Goal: Communication & Community: Answer question/provide support

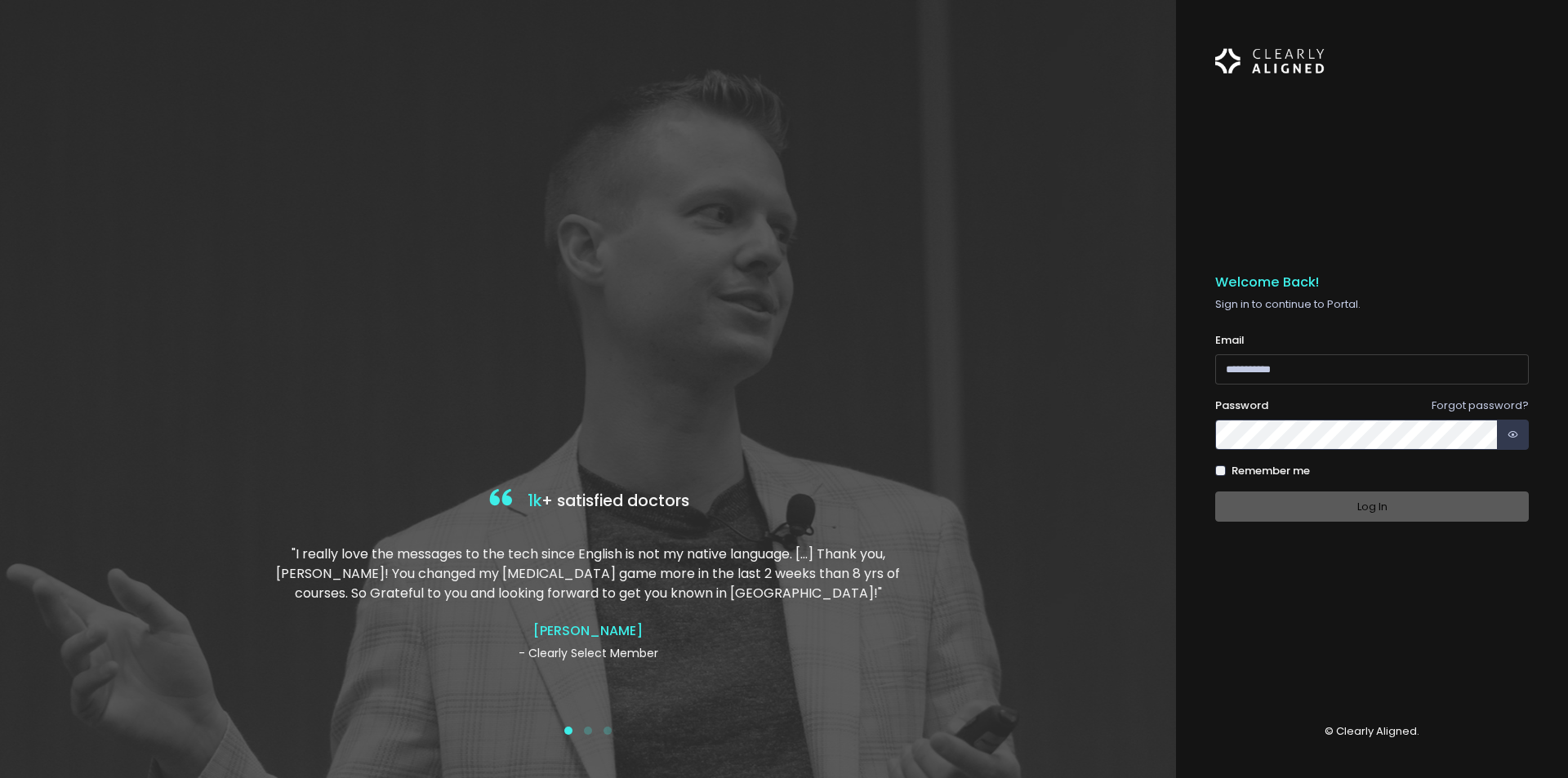
click at [1337, 362] on input "email" at bounding box center [1371, 369] width 313 height 30
type input "**********"
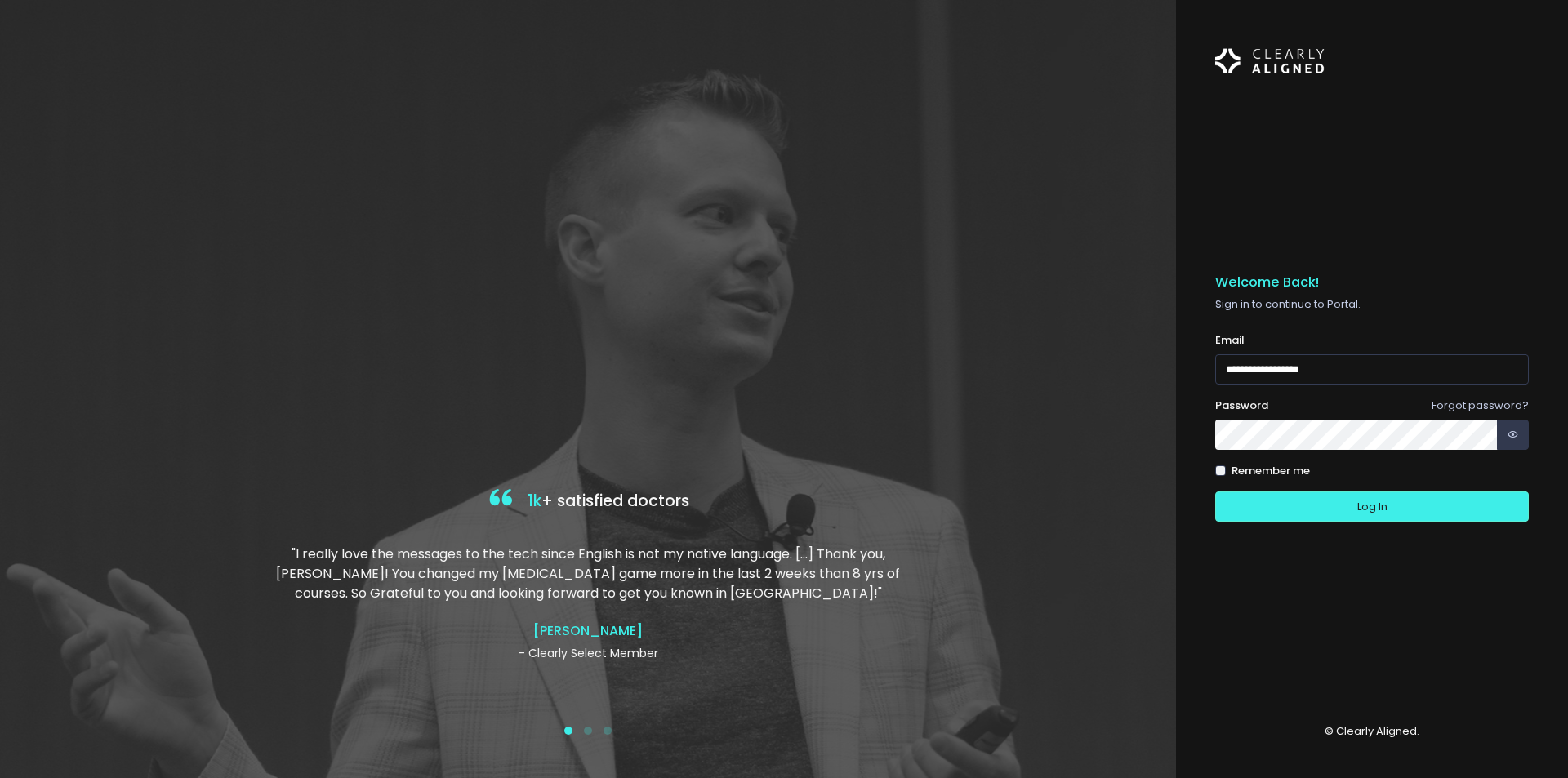
click at [1215, 491] on button "Log In" at bounding box center [1371, 506] width 313 height 30
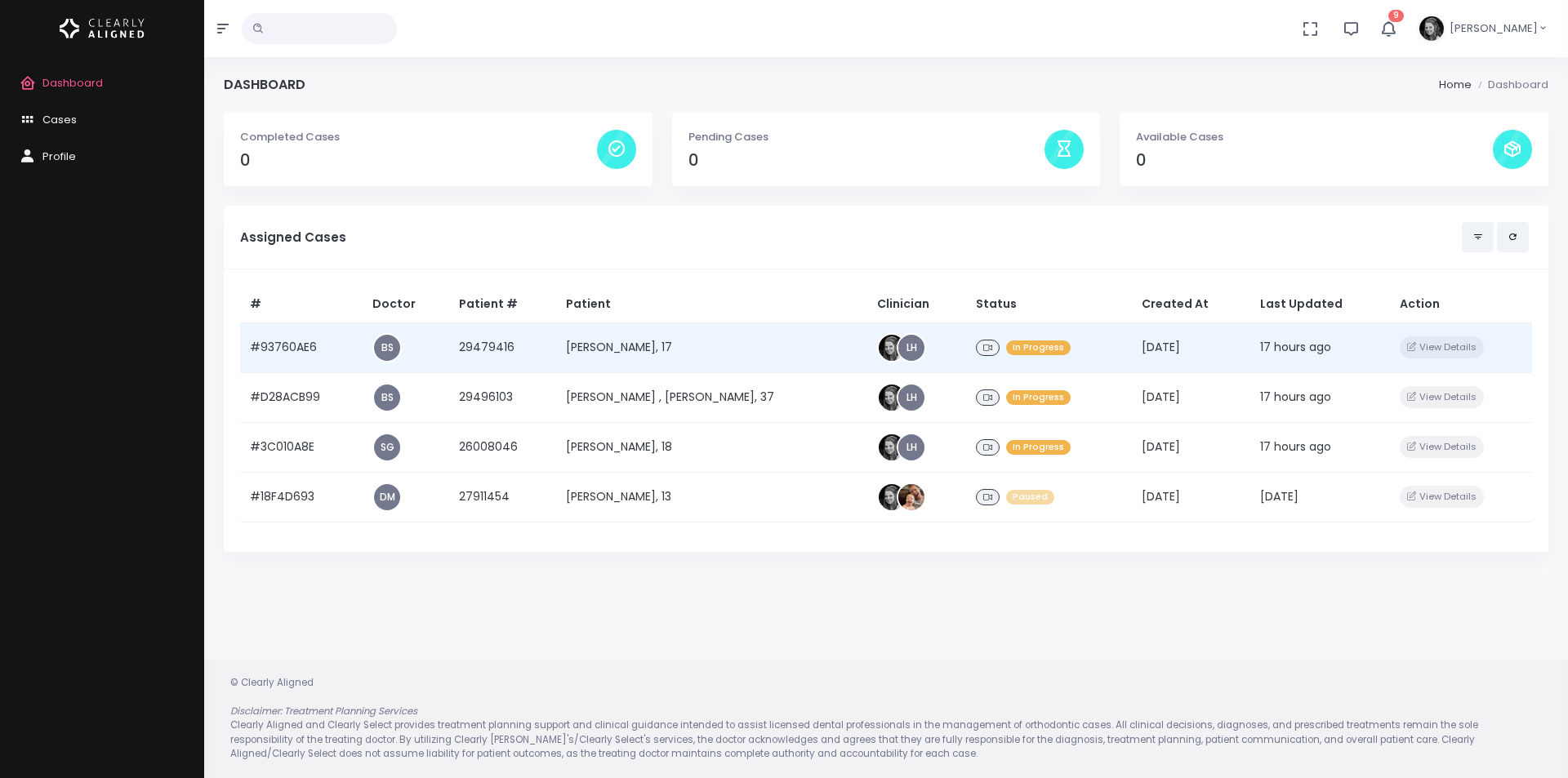
click at [304, 344] on td "#93760AE6" at bounding box center [301, 347] width 122 height 49
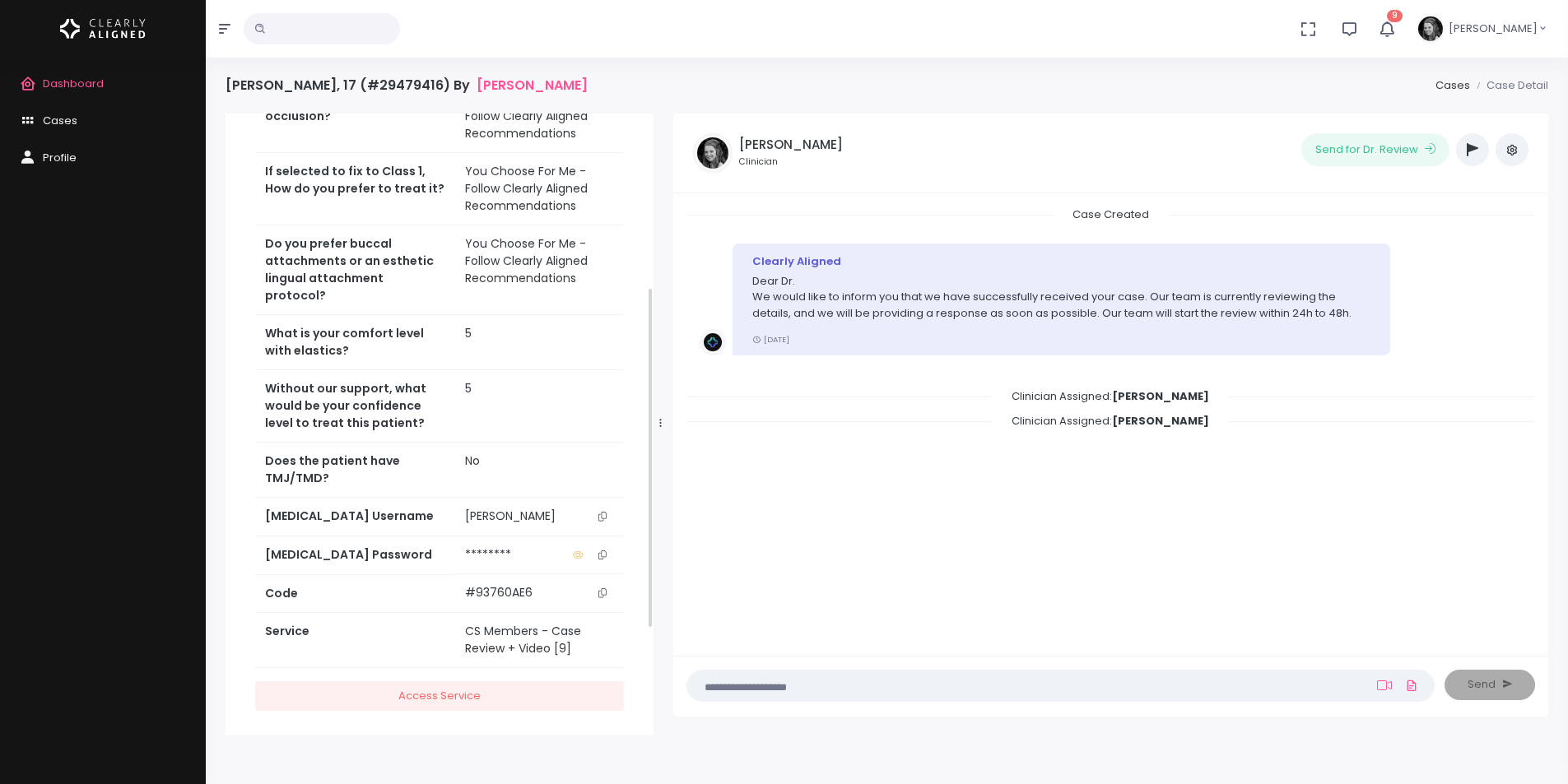
scroll to position [507, 0]
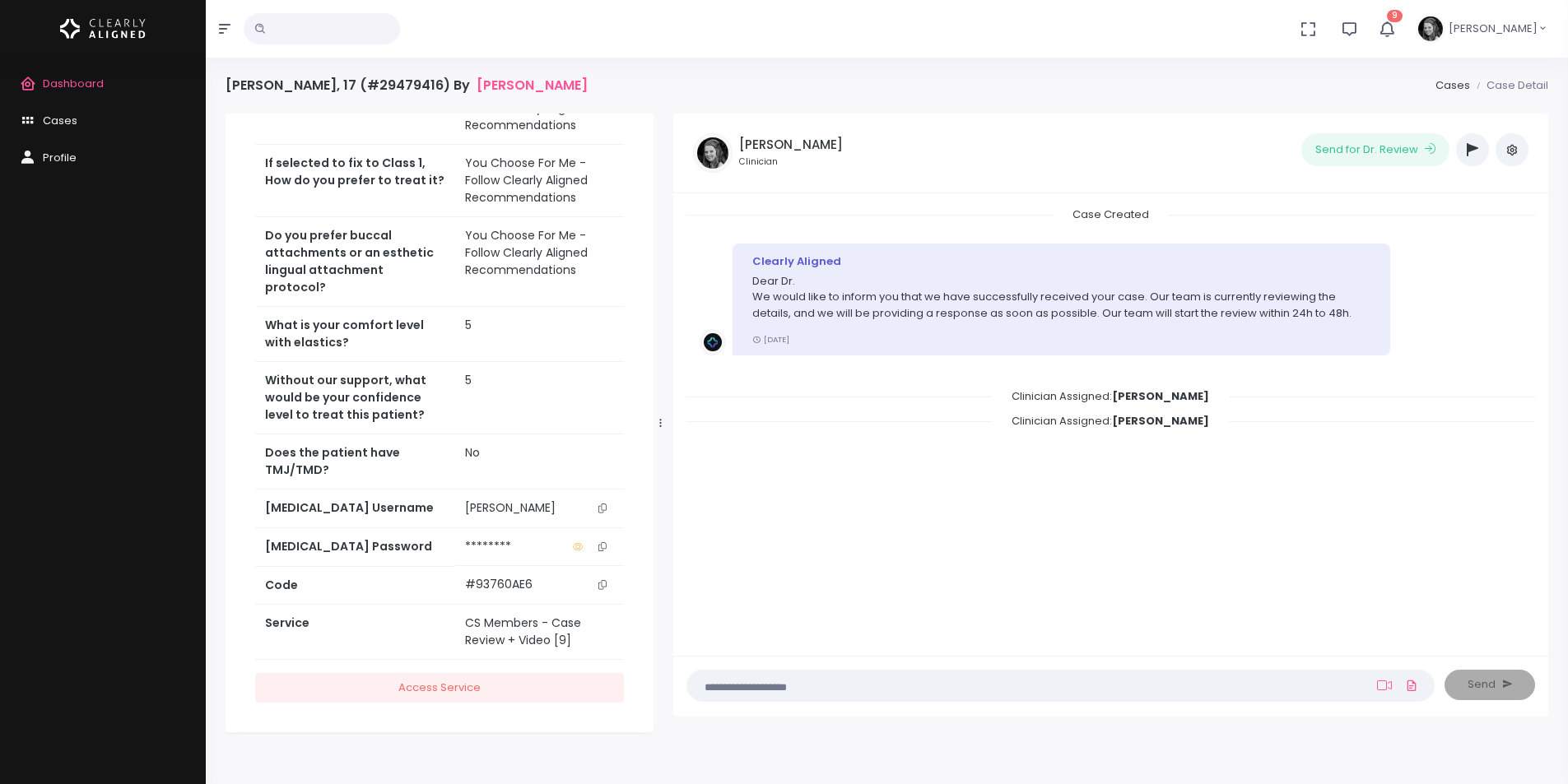
click at [603, 503] on icon "scrollable content" at bounding box center [602, 508] width 8 height 9
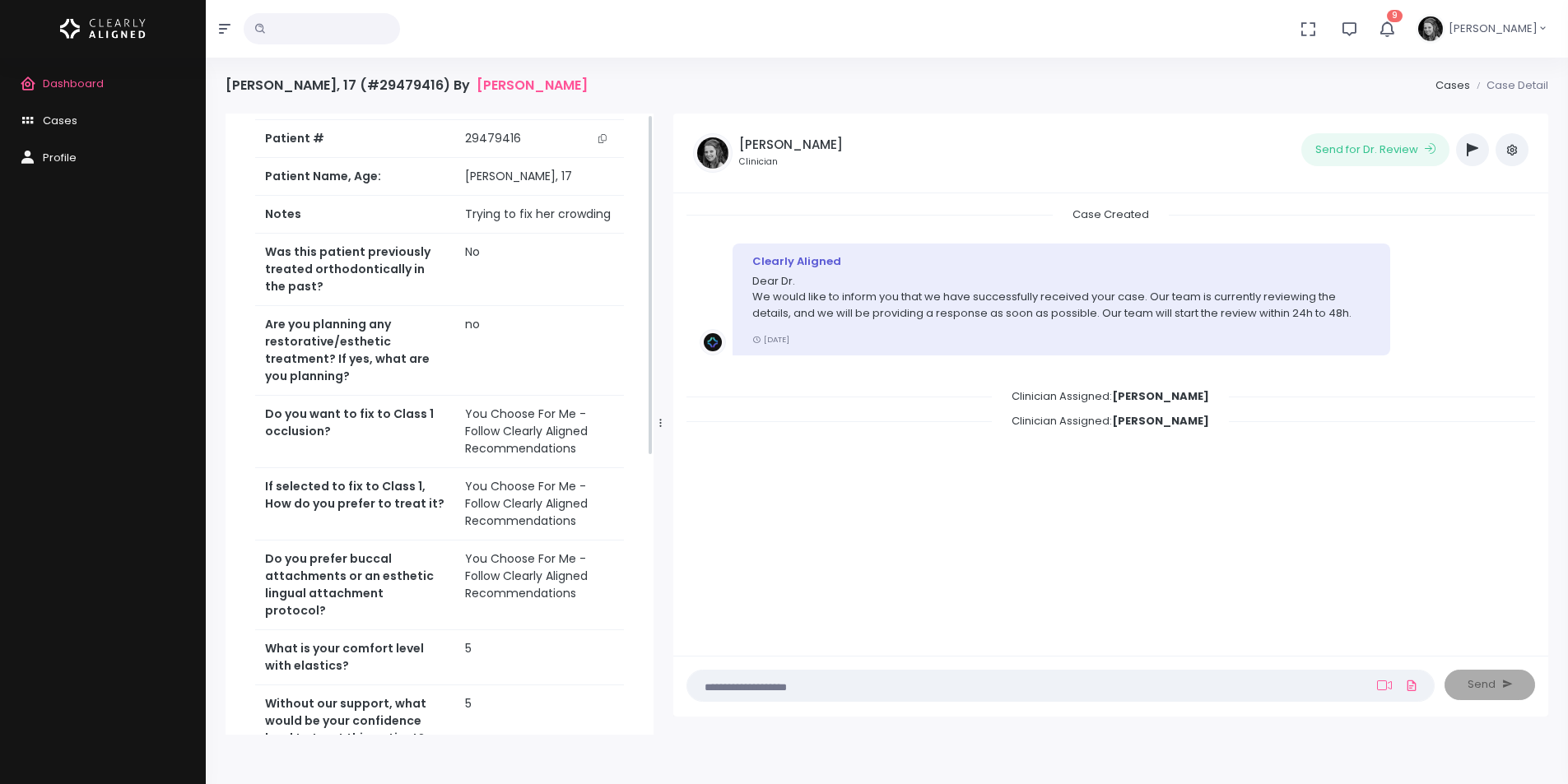
scroll to position [0, 0]
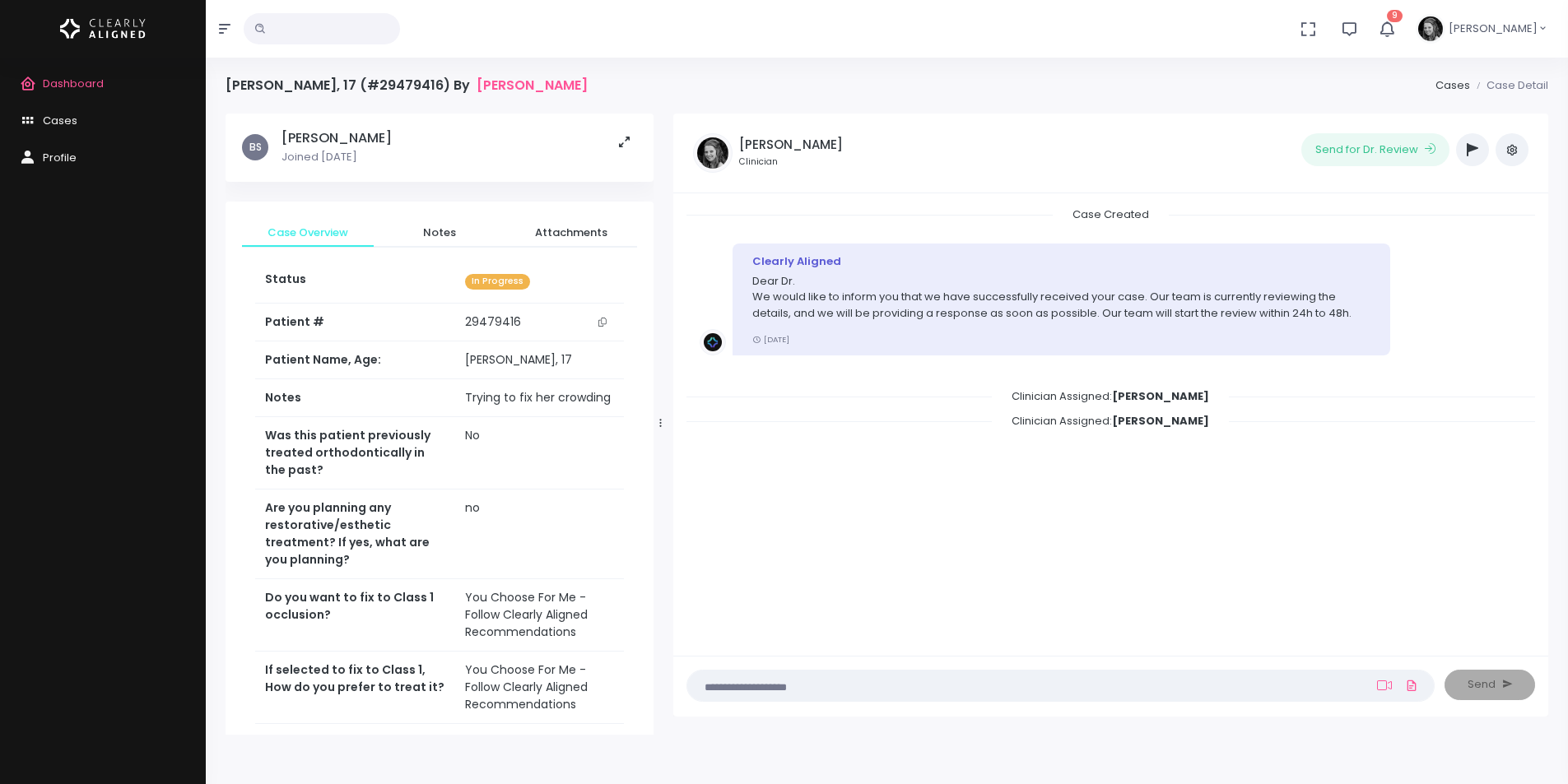
click at [602, 321] on icon "scrollable content" at bounding box center [602, 322] width 8 height 9
click at [581, 229] on span "Attachments" at bounding box center [571, 232] width 105 height 17
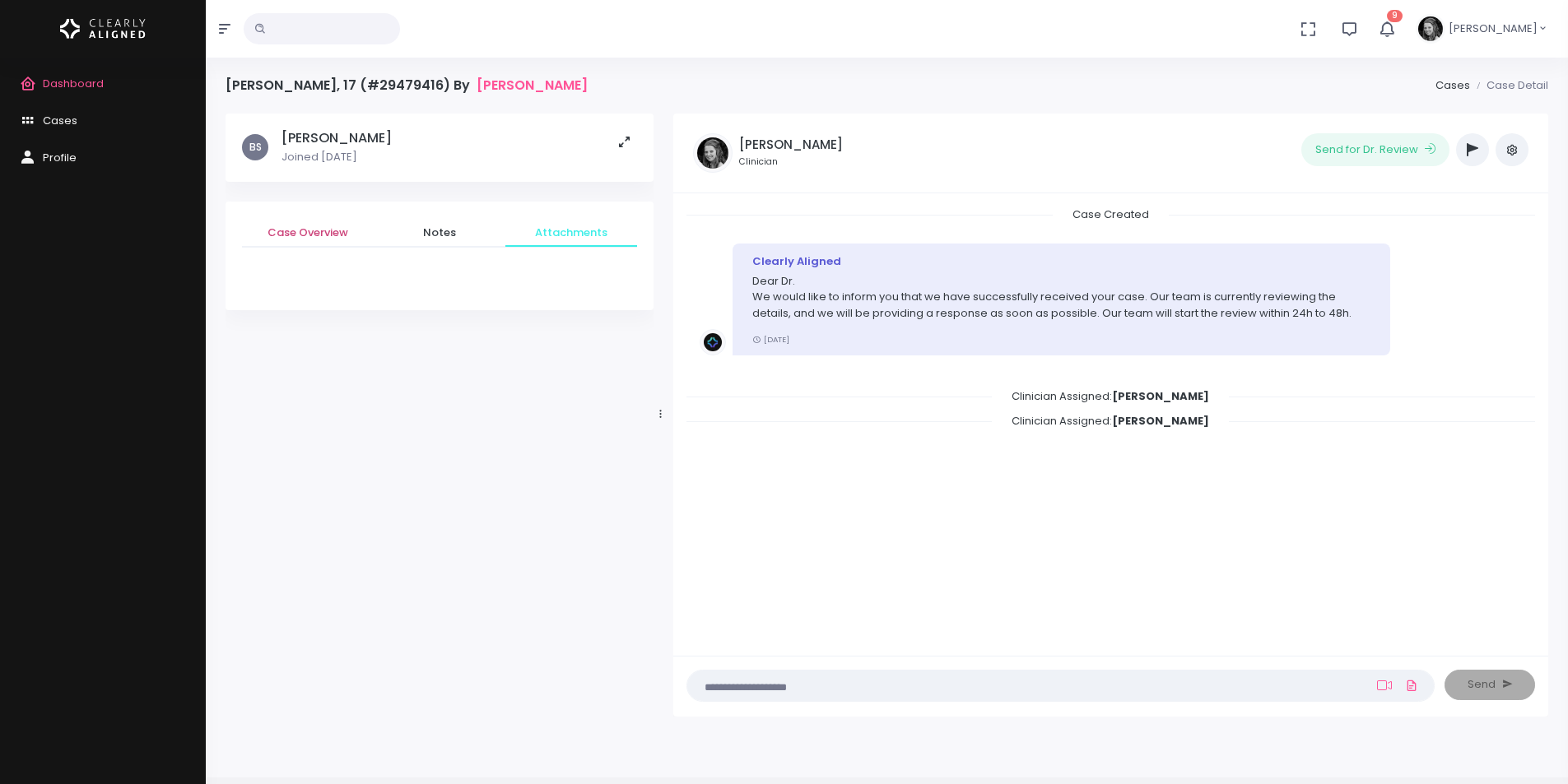
click at [306, 230] on span "Case Overview" at bounding box center [308, 232] width 105 height 17
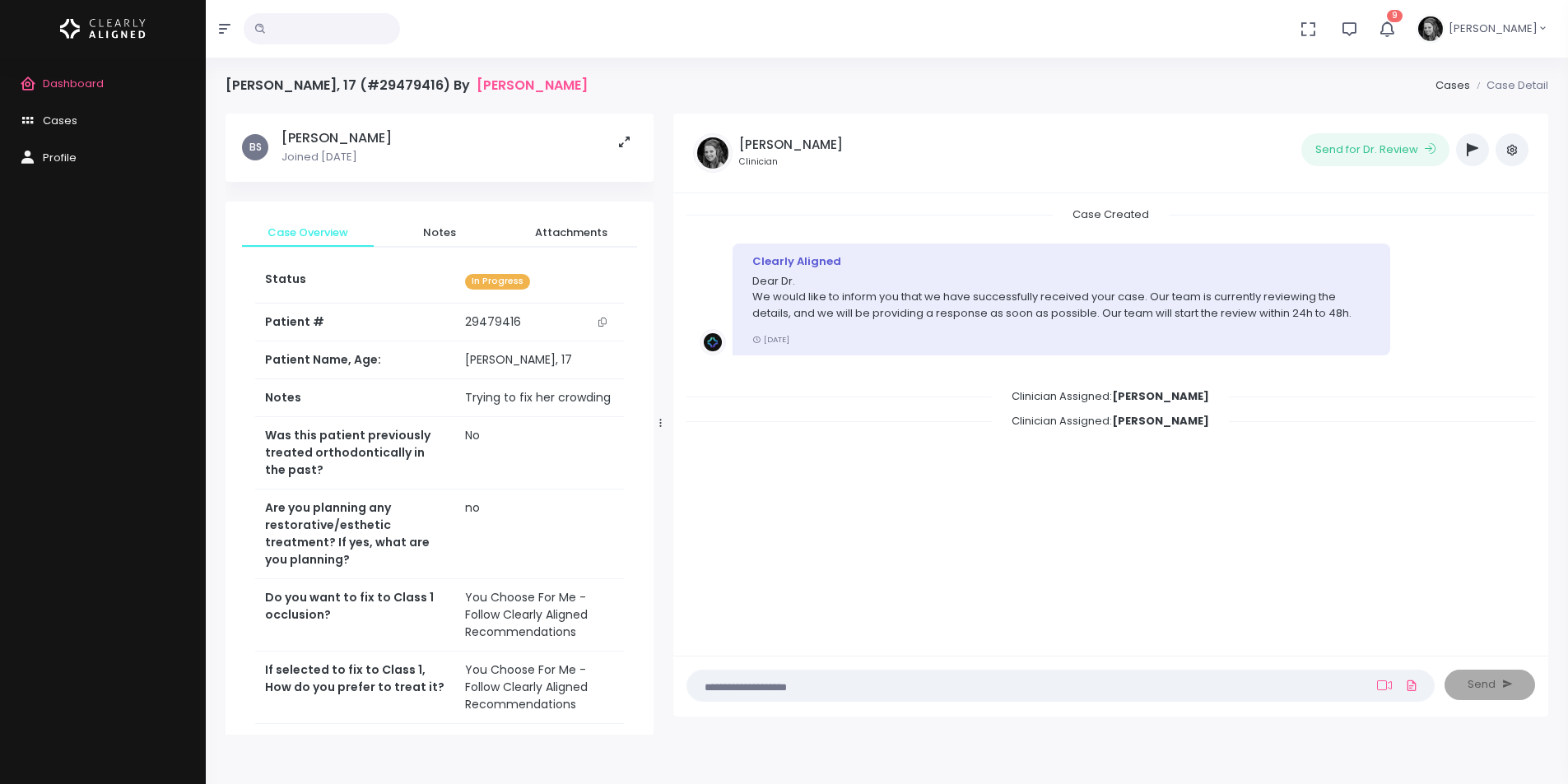
click at [838, 699] on nick-textarea "(Obrigatório)" at bounding box center [1060, 685] width 748 height 32
click at [827, 691] on textarea at bounding box center [1028, 684] width 662 height 18
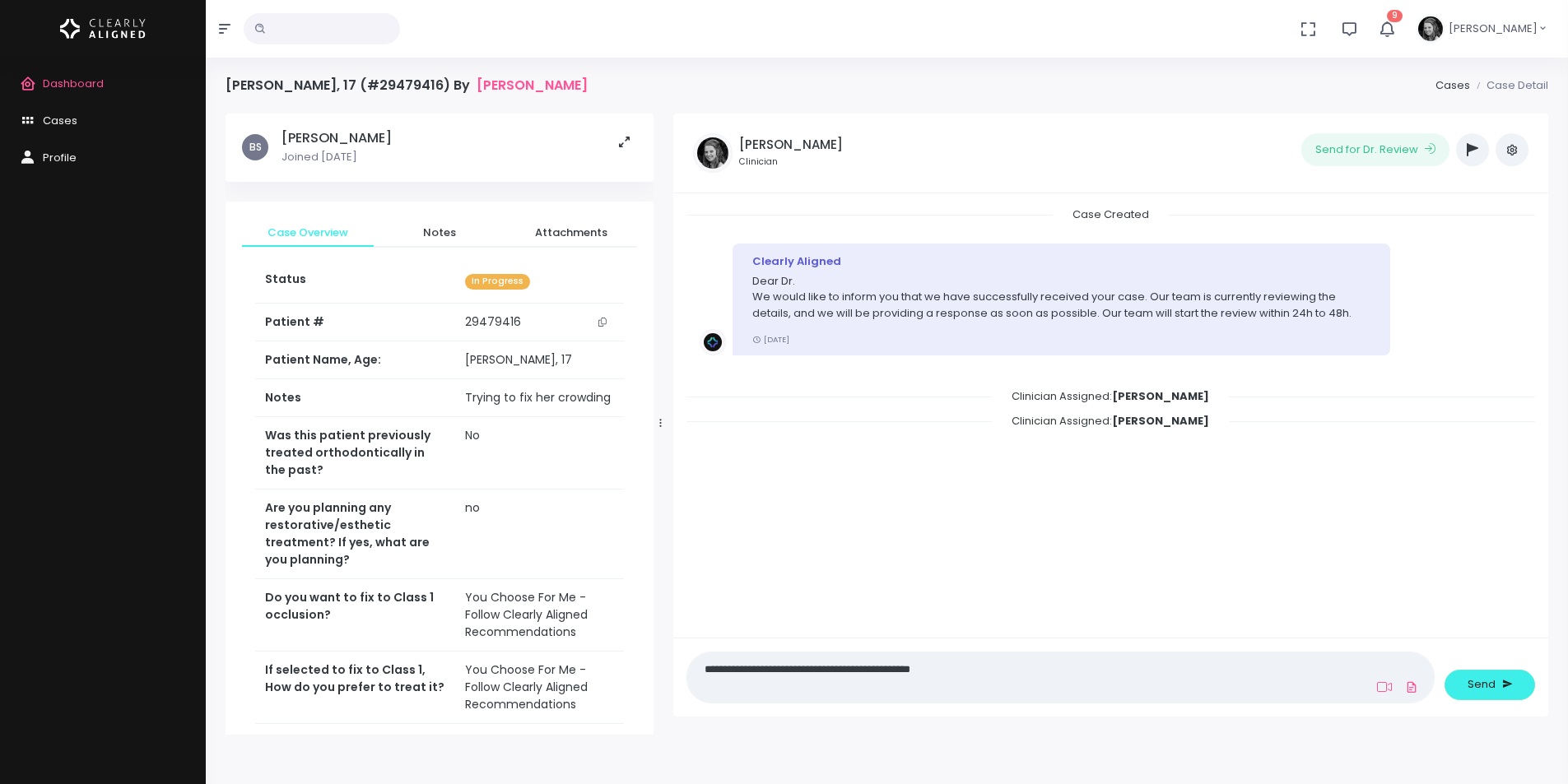
click at [1065, 677] on textarea "**********" at bounding box center [1028, 677] width 662 height 37
type textarea "**********"
click at [1524, 678] on button "Send" at bounding box center [1489, 684] width 91 height 31
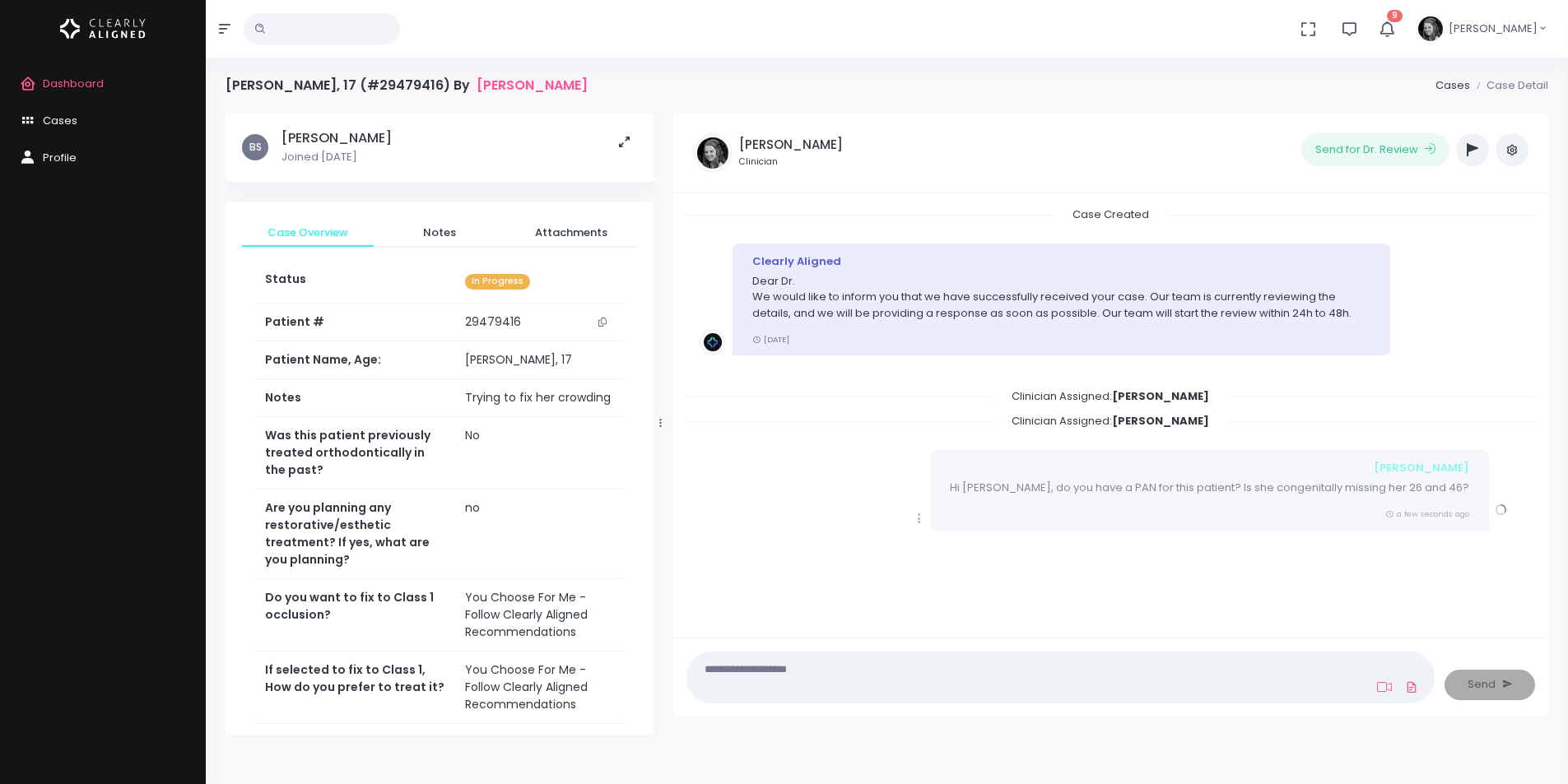
click at [1456, 153] on div "‼️ Priority Waiting Reply From Dentist PREVIDEO HELP NEEDED Orthodontist /Dr Sc…" at bounding box center [1473, 149] width 33 height 33
click at [1469, 153] on icon "button" at bounding box center [1472, 149] width 11 height 13
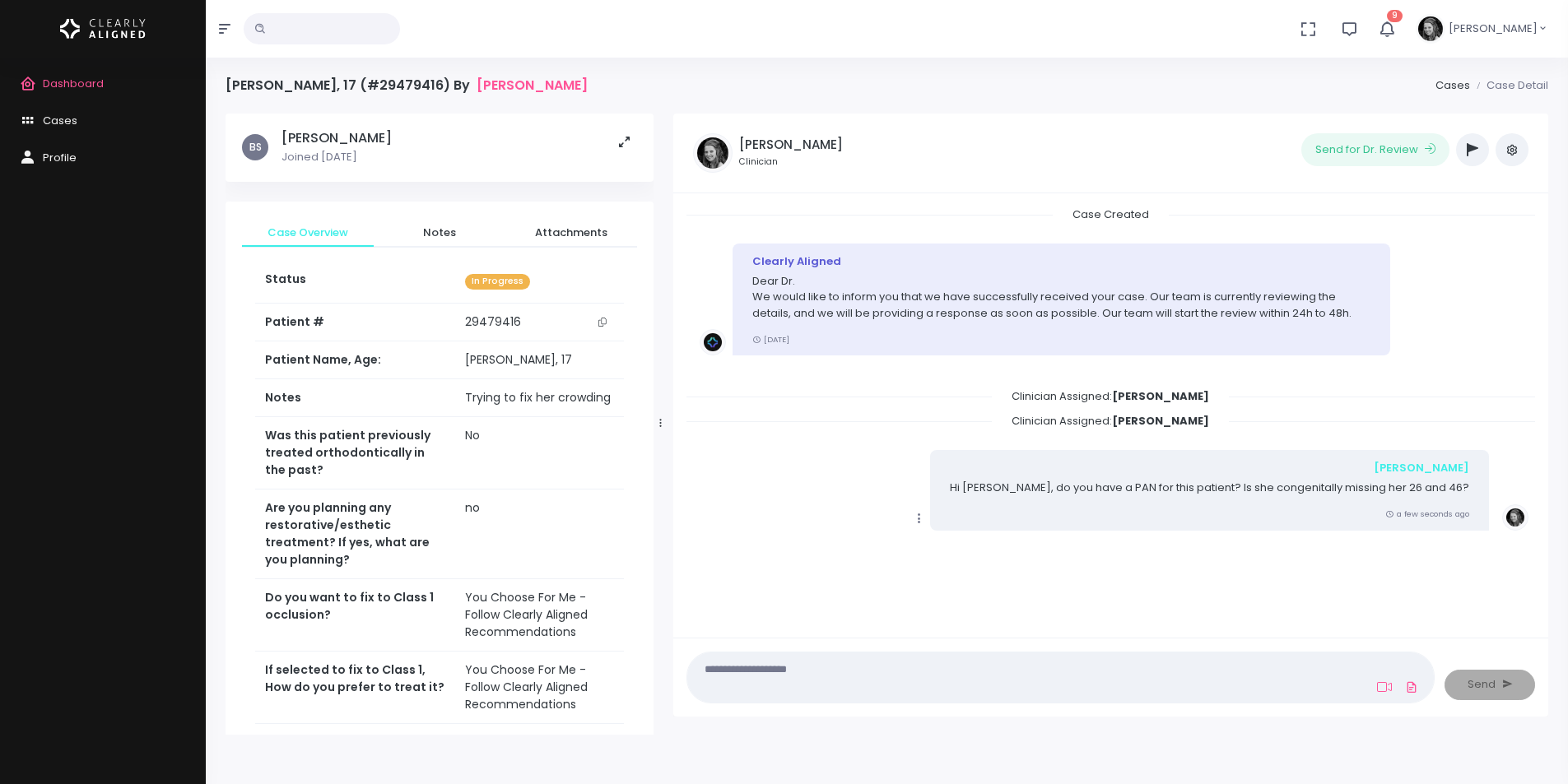
click at [1469, 153] on icon "button" at bounding box center [1472, 149] width 11 height 13
click at [1476, 153] on icon "button" at bounding box center [1472, 149] width 11 height 13
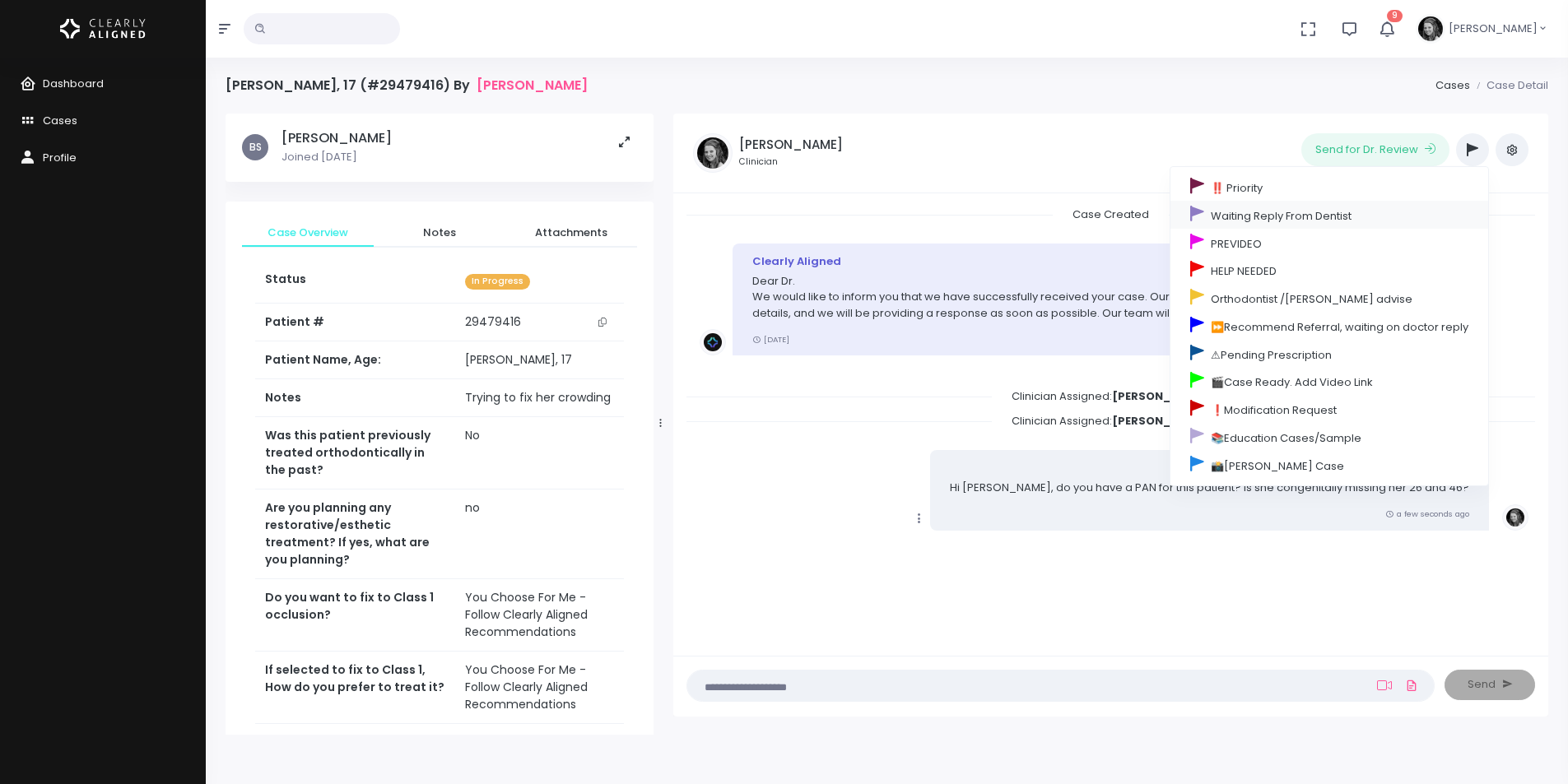
click at [1291, 213] on link "Waiting Reply From Dentist" at bounding box center [1328, 215] width 317 height 28
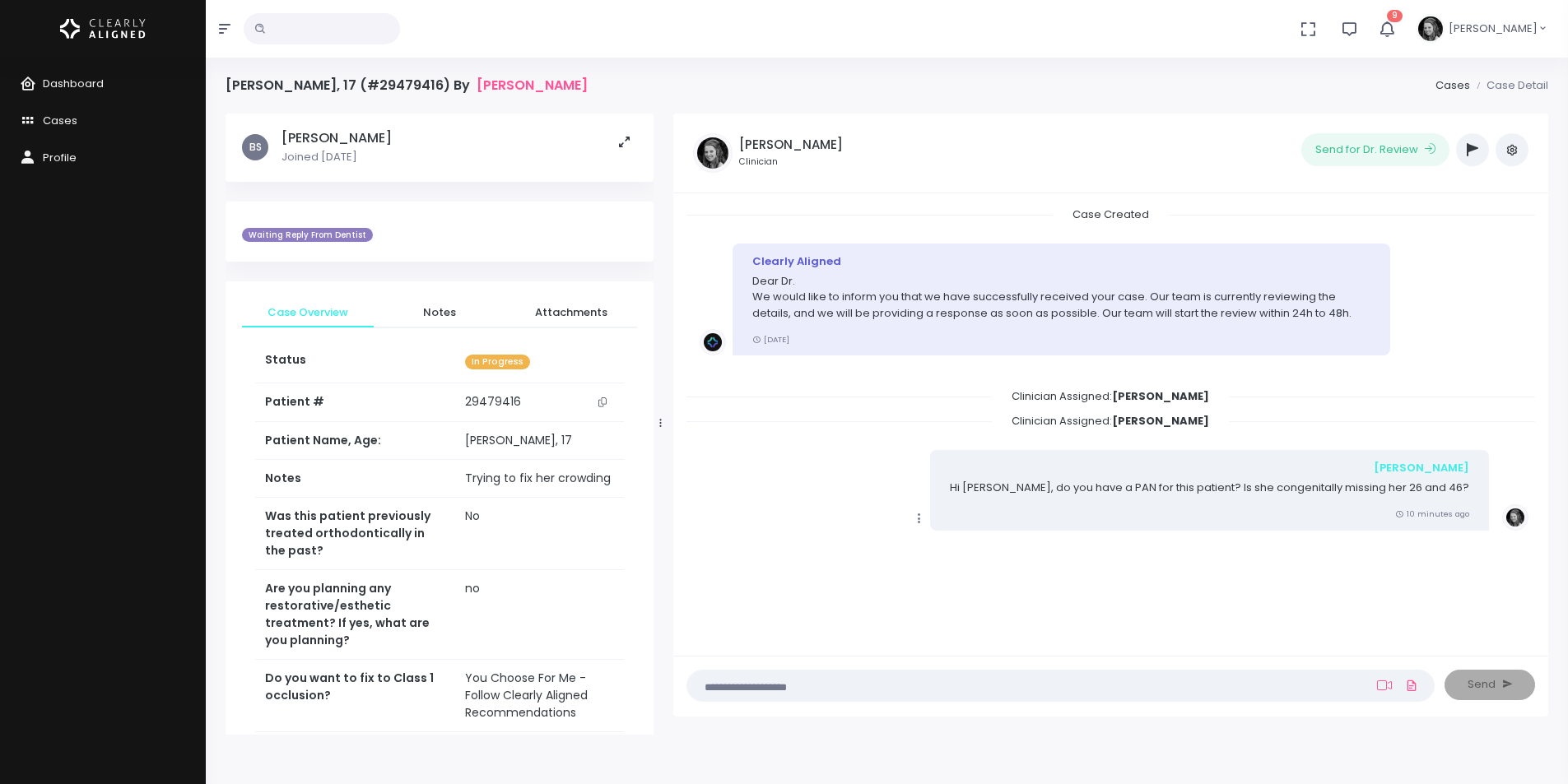
click at [950, 694] on textarea at bounding box center [1028, 684] width 662 height 18
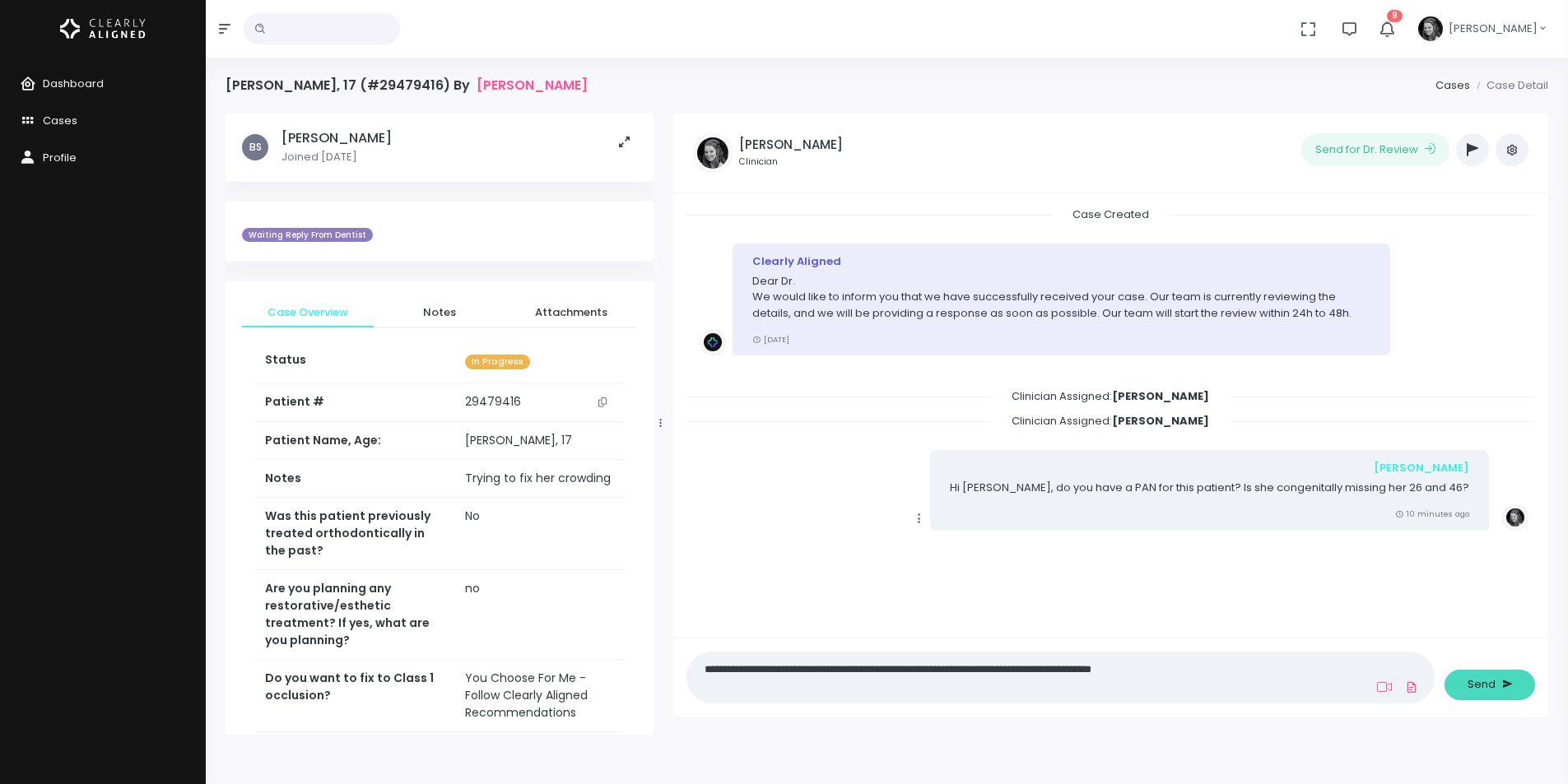
type textarea "**********"
click at [1505, 675] on button "Send" at bounding box center [1489, 684] width 91 height 31
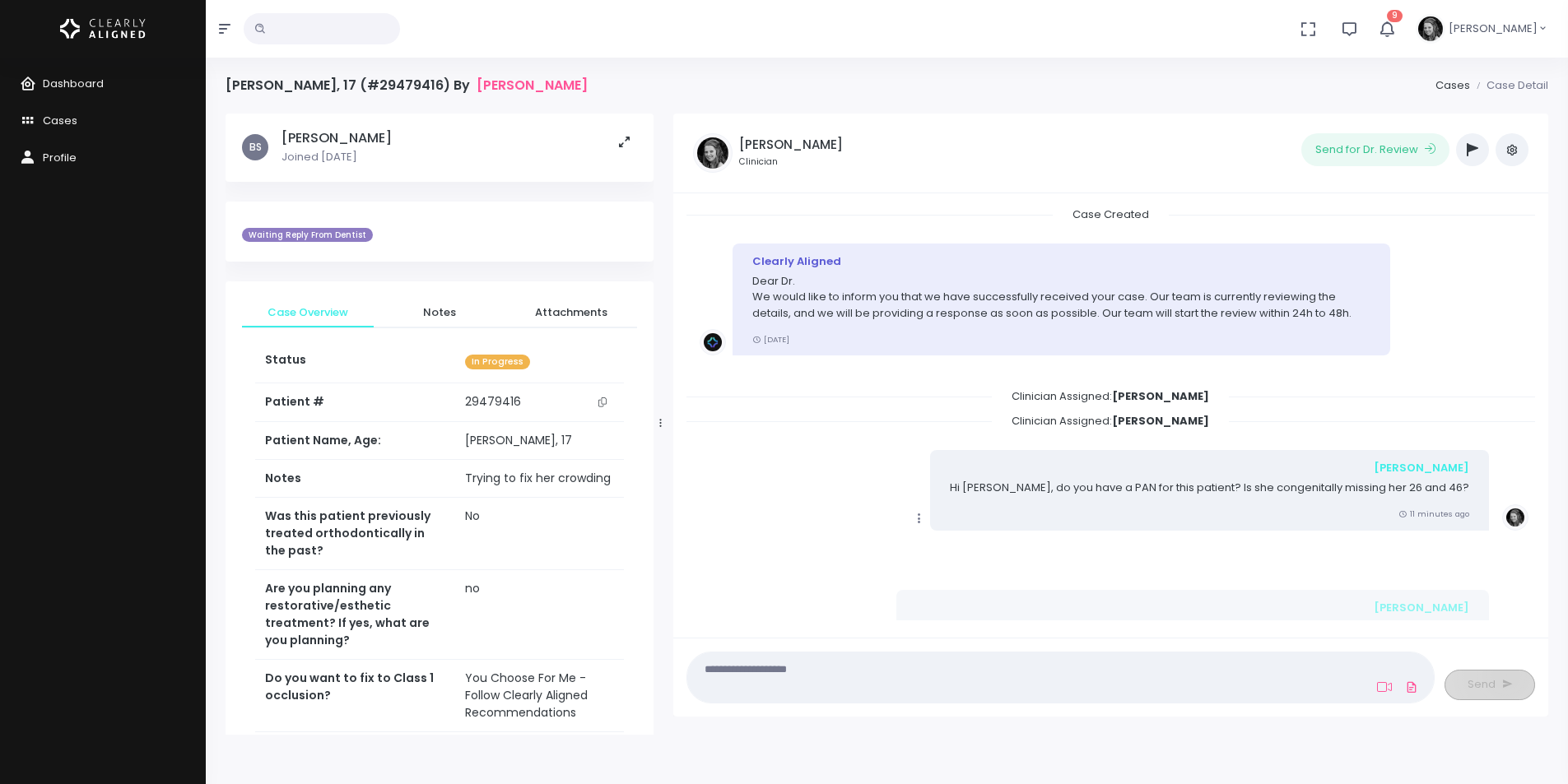
scroll to position [82, 0]
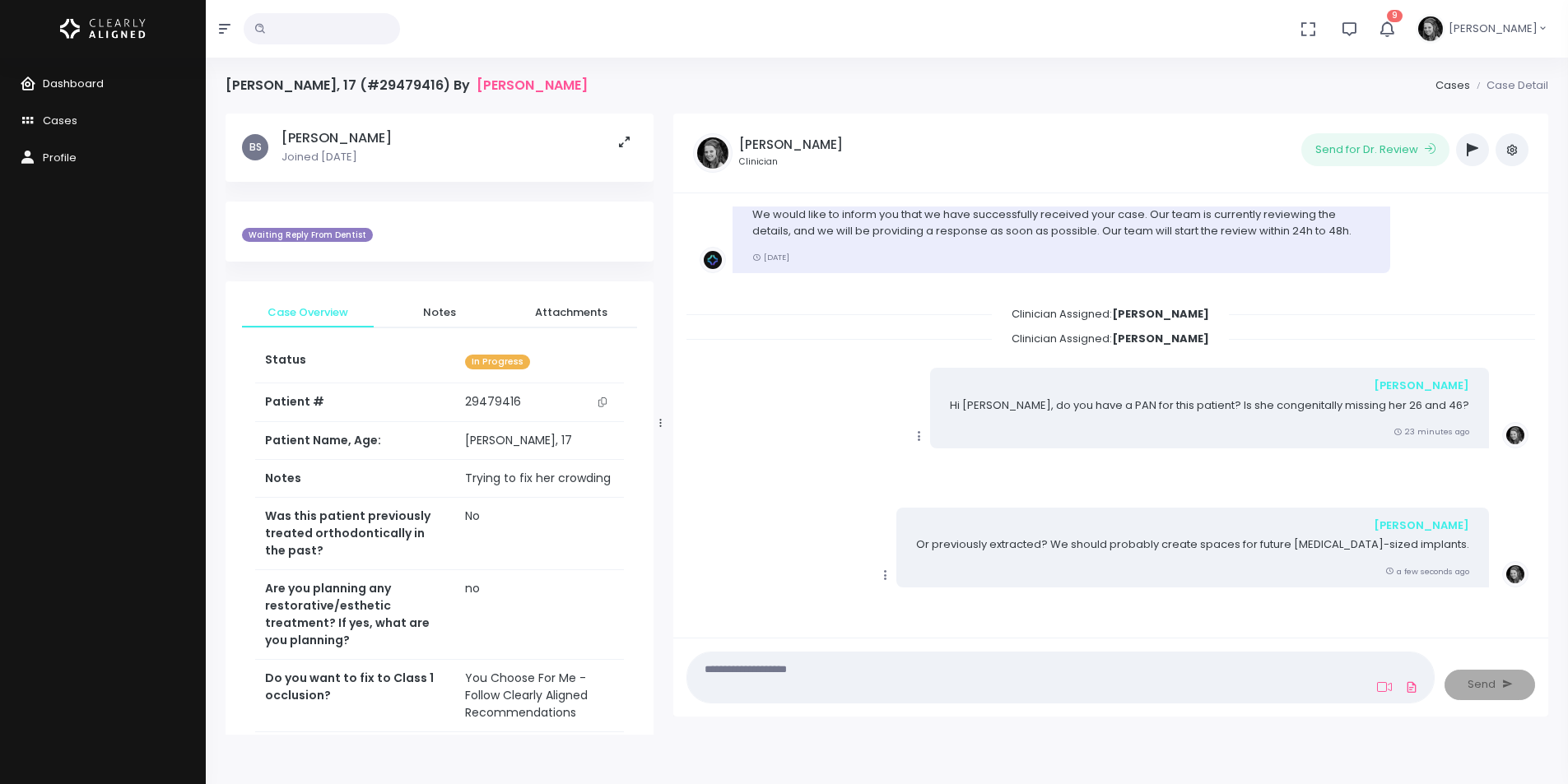
click at [68, 87] on span "Dashboard" at bounding box center [73, 84] width 61 height 16
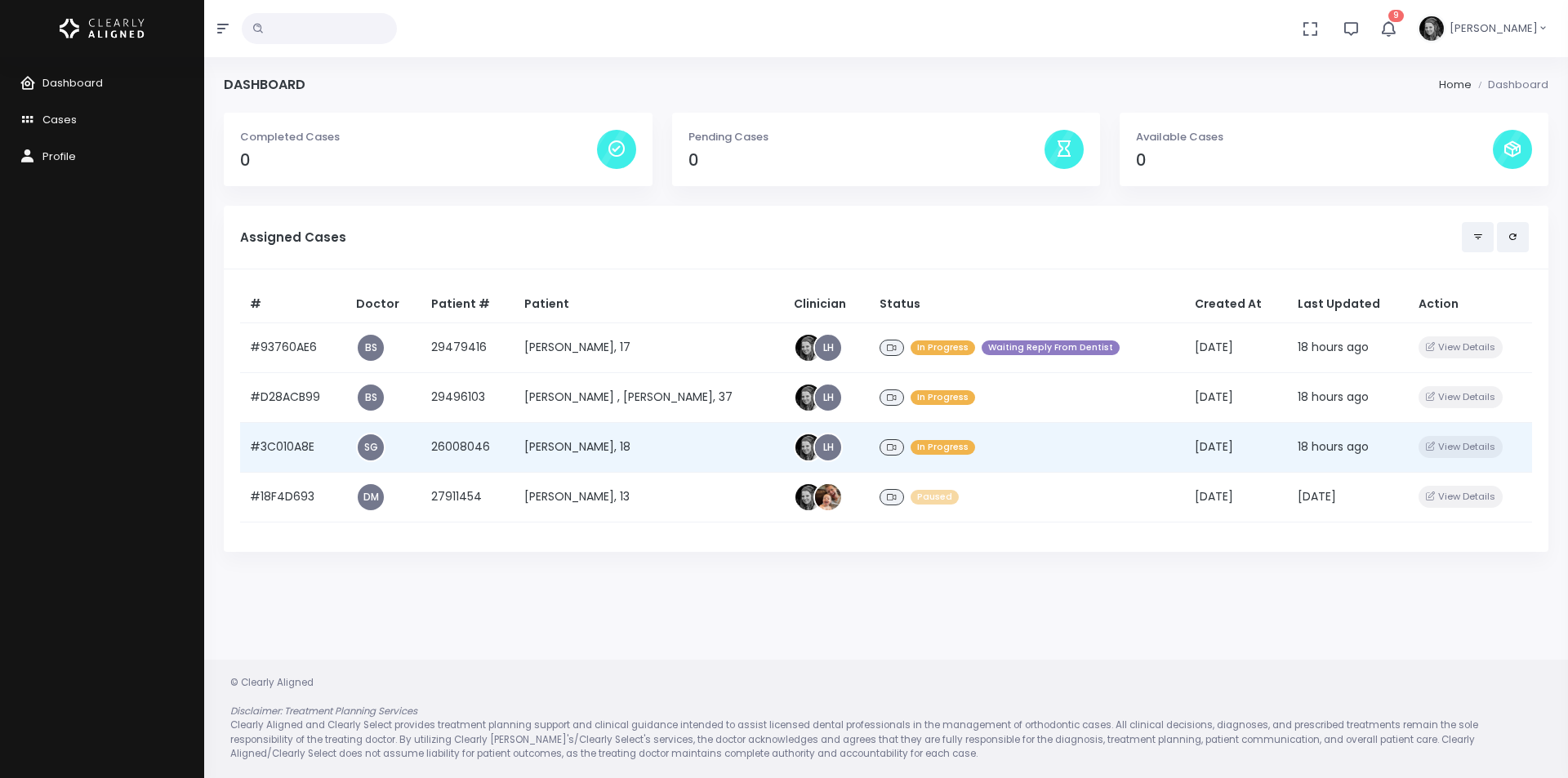
click at [280, 434] on td "#3C010A8E" at bounding box center [293, 446] width 106 height 49
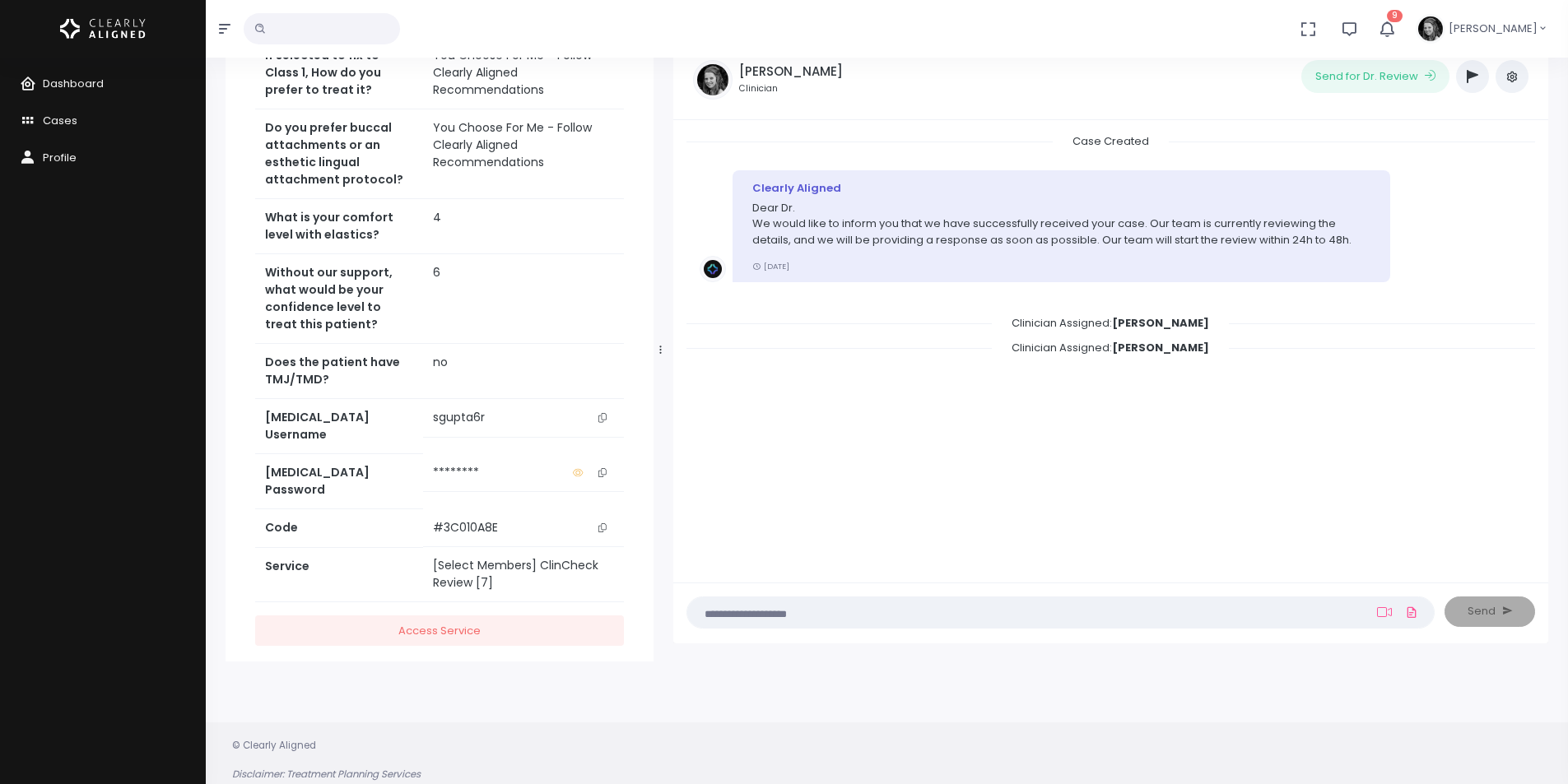
scroll to position [132, 0]
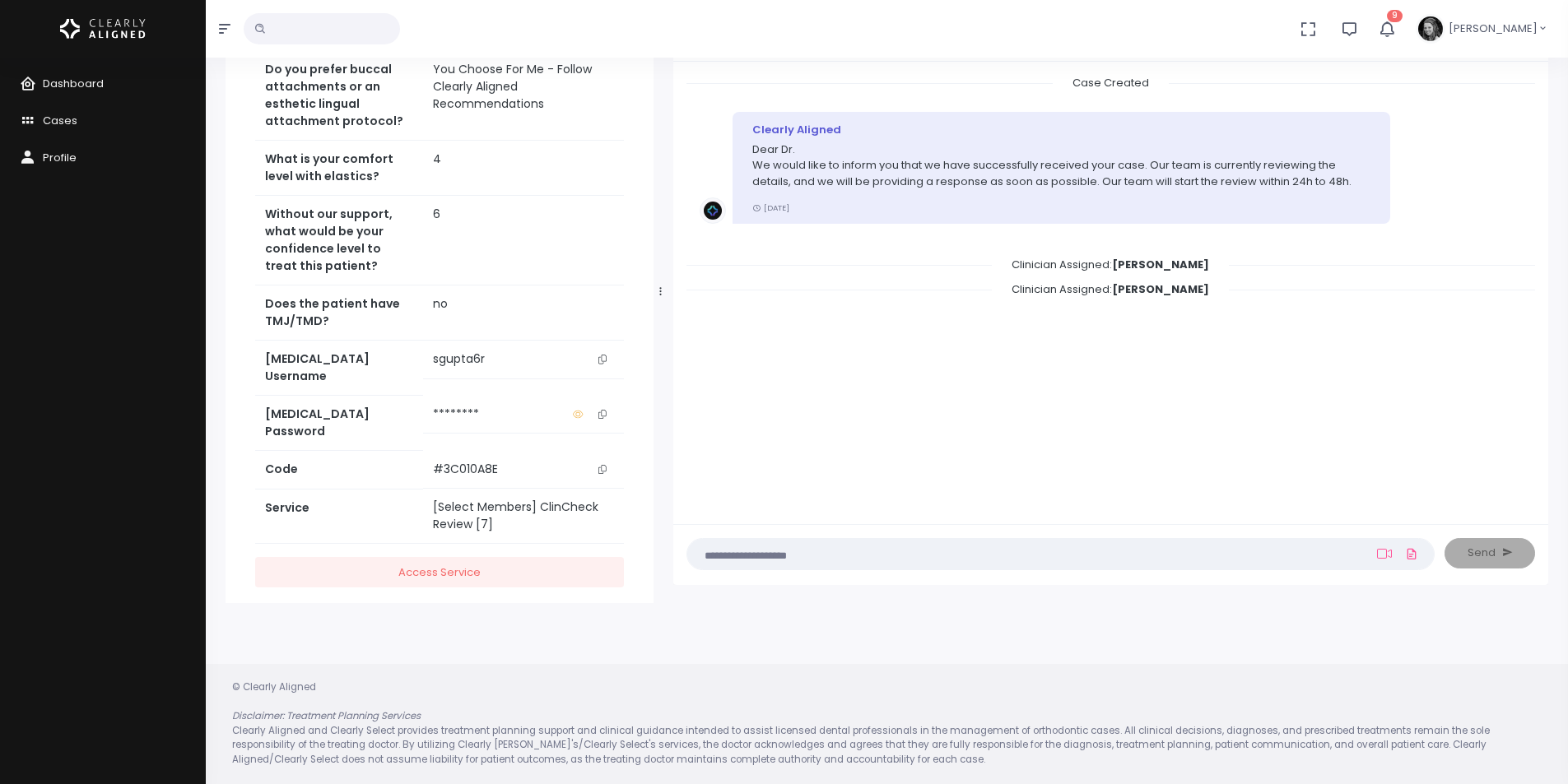
click at [598, 364] on icon "scrollable content" at bounding box center [602, 359] width 8 height 9
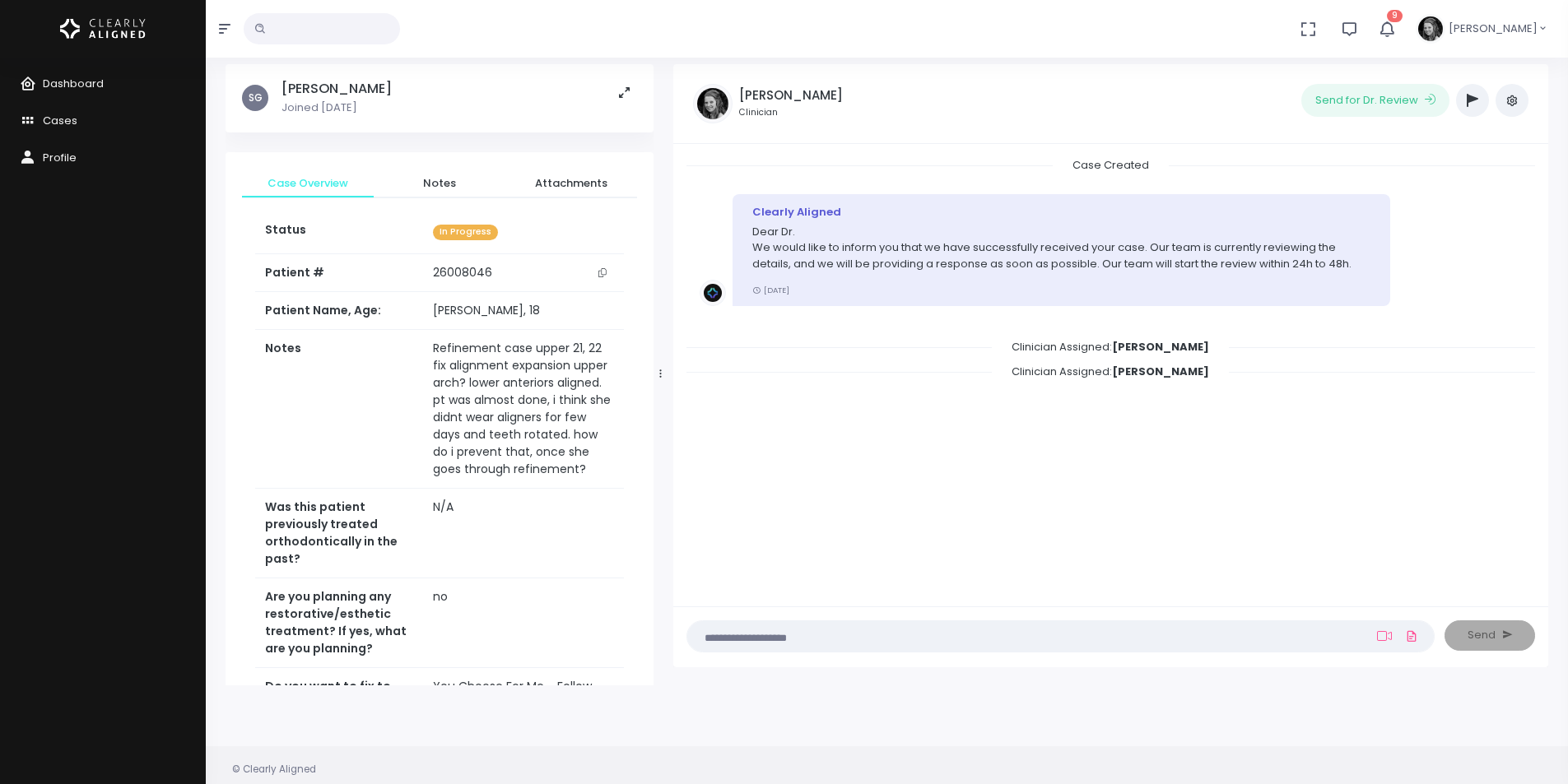
scroll to position [0, 0]
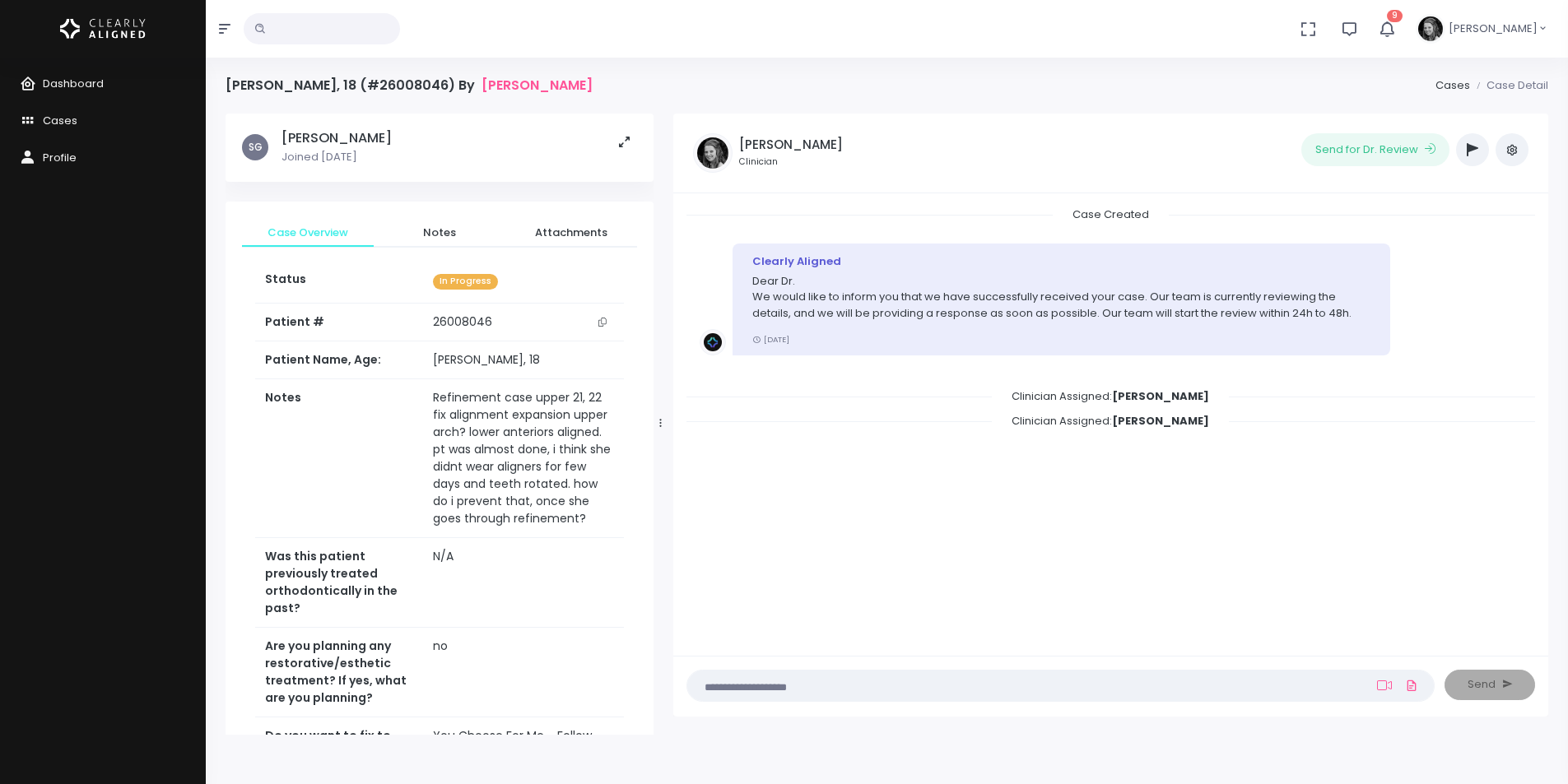
click at [594, 319] on button "scrollable content" at bounding box center [603, 323] width 23 height 17
click at [85, 84] on span "Dashboard" at bounding box center [73, 84] width 61 height 16
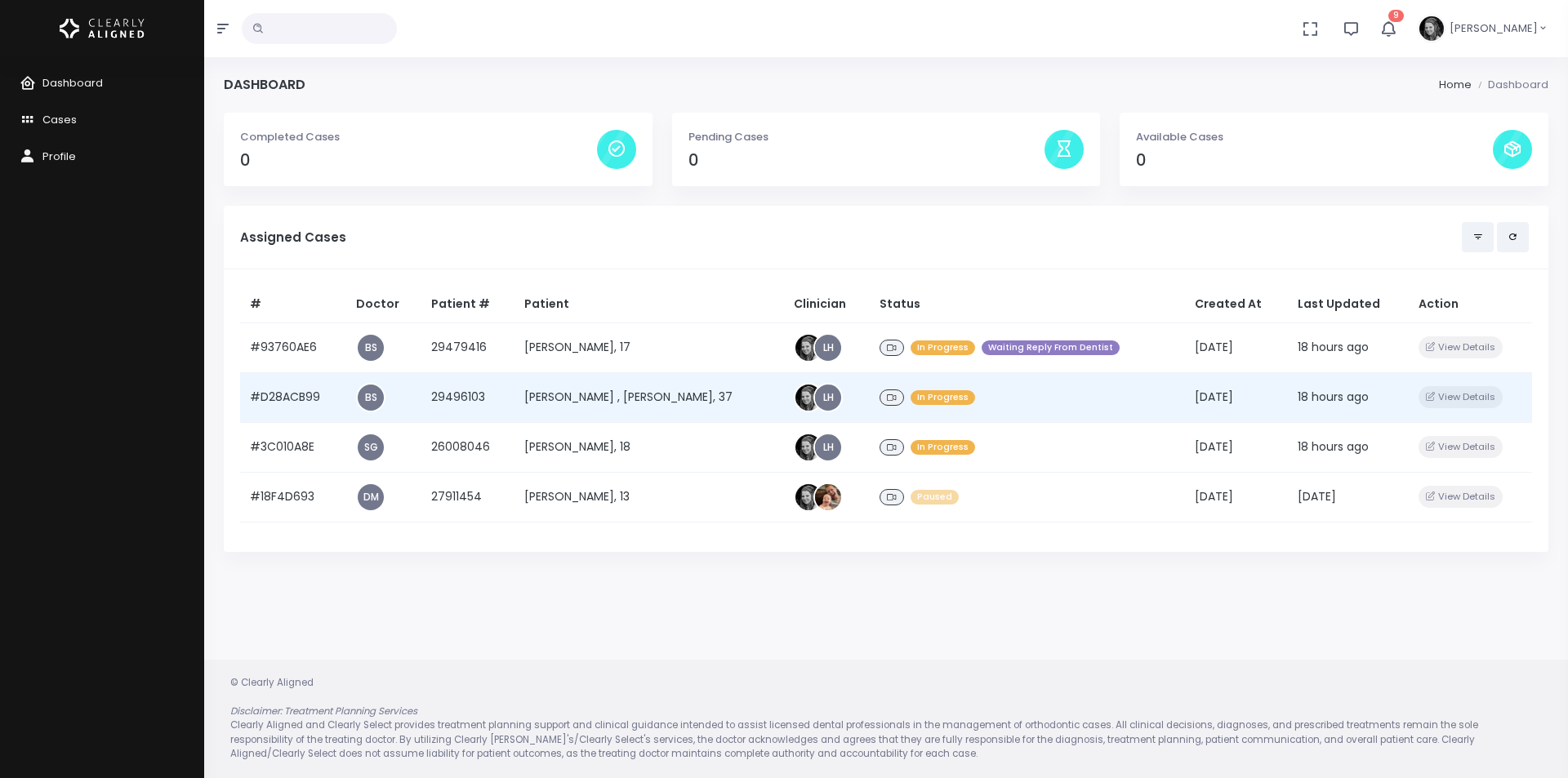
click at [297, 402] on td "#D28ACB99" at bounding box center [293, 396] width 106 height 49
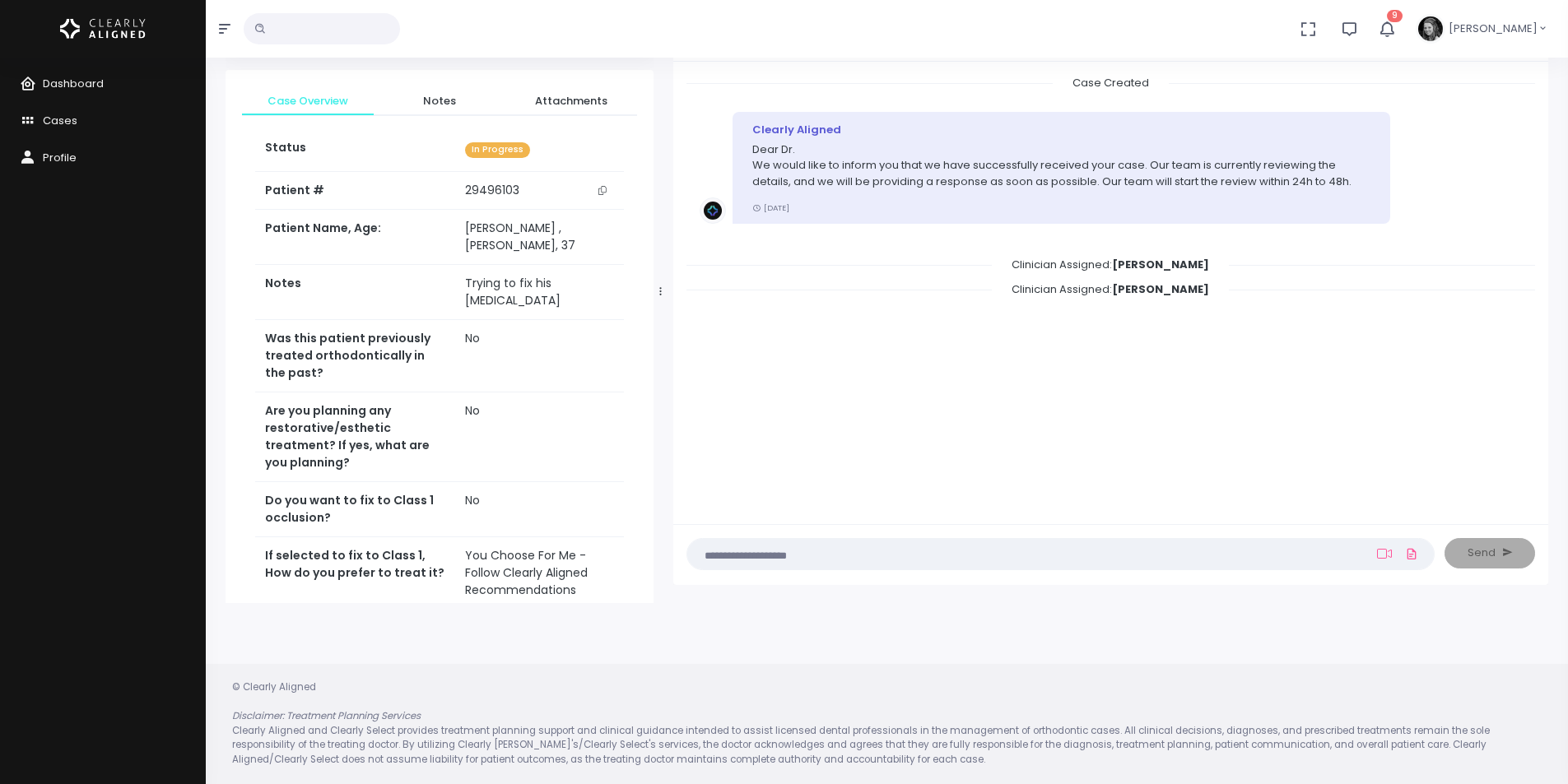
click at [606, 191] on icon "scrollable content" at bounding box center [602, 191] width 8 height 9
click at [1396, 27] on icon "button" at bounding box center [1386, 29] width 18 height 18
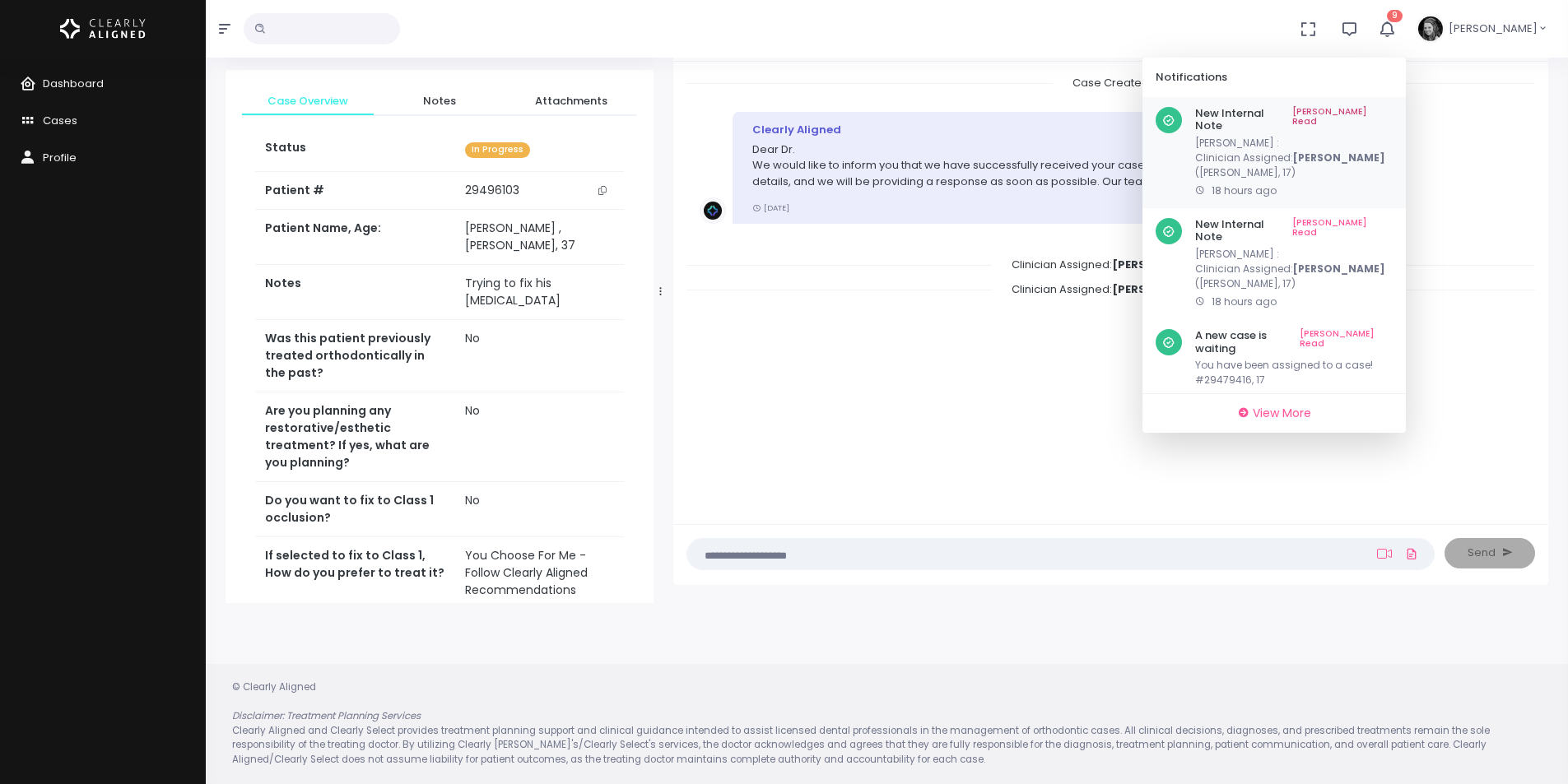
click at [1386, 107] on link "[PERSON_NAME] Read" at bounding box center [1342, 119] width 101 height 25
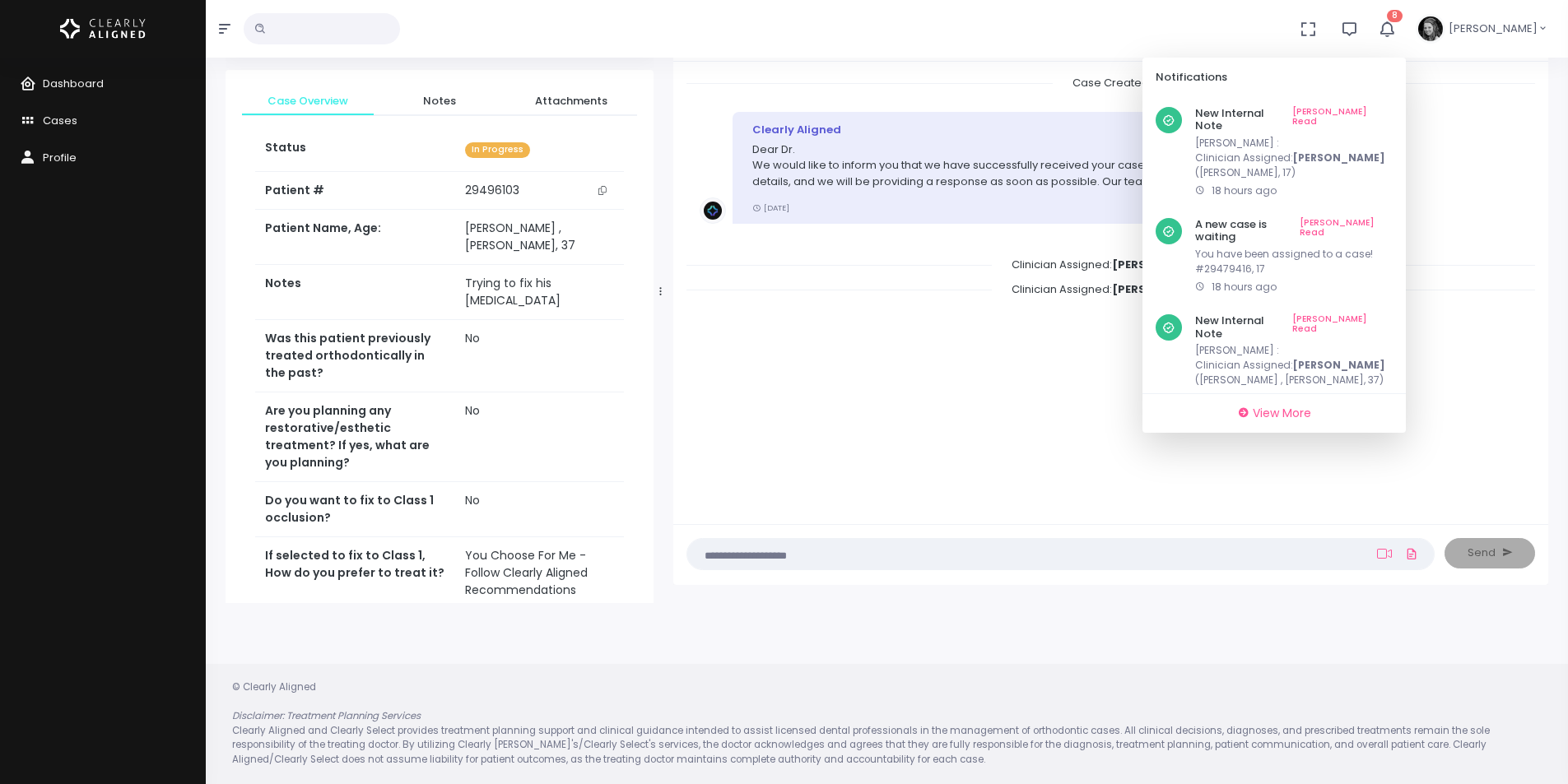
click at [1386, 107] on link "[PERSON_NAME] Read" at bounding box center [1342, 119] width 101 height 25
click at [1386, 107] on link "[PERSON_NAME] Read" at bounding box center [1346, 119] width 93 height 25
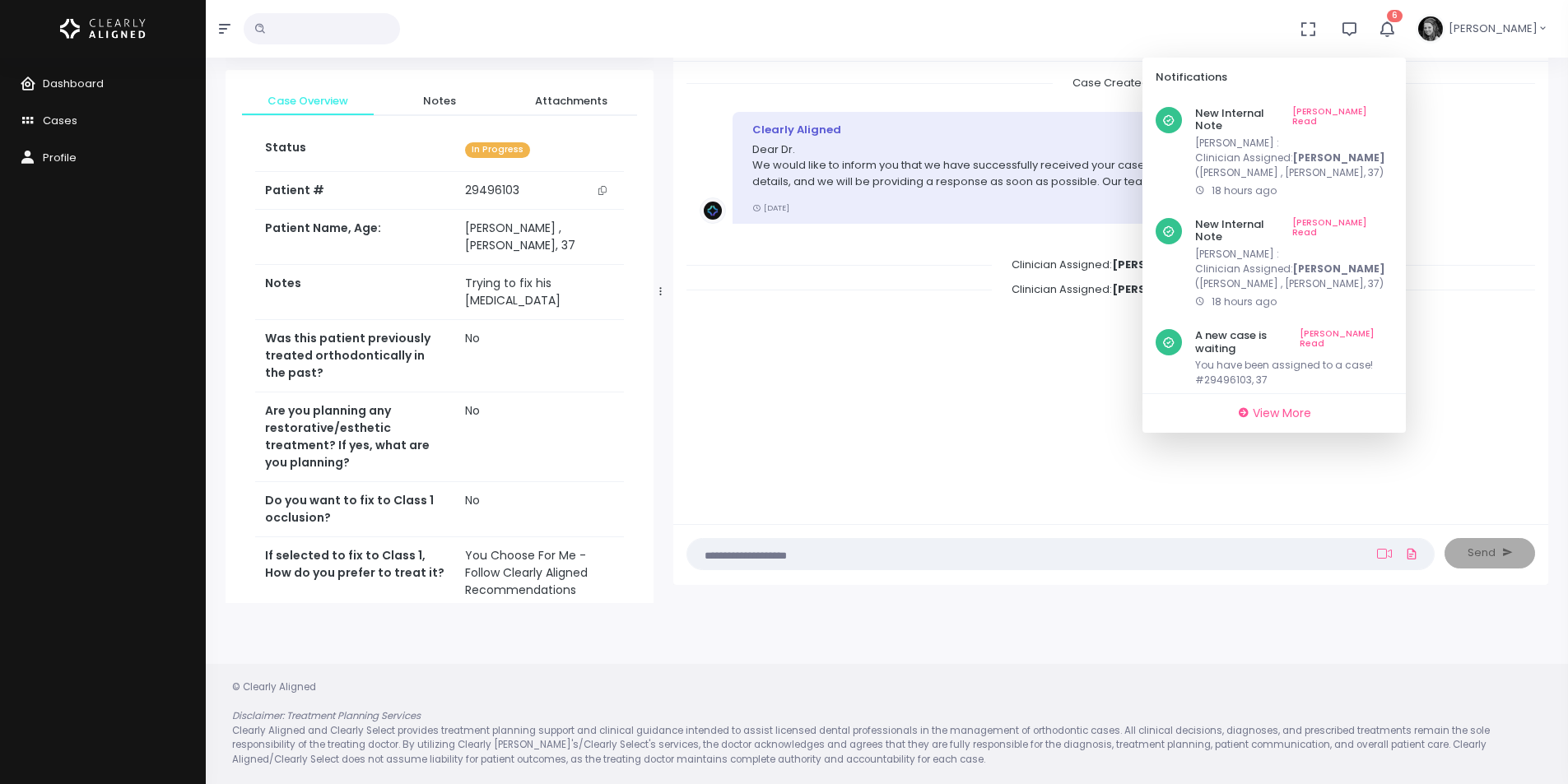
click at [1386, 107] on link "[PERSON_NAME] Read" at bounding box center [1342, 119] width 101 height 25
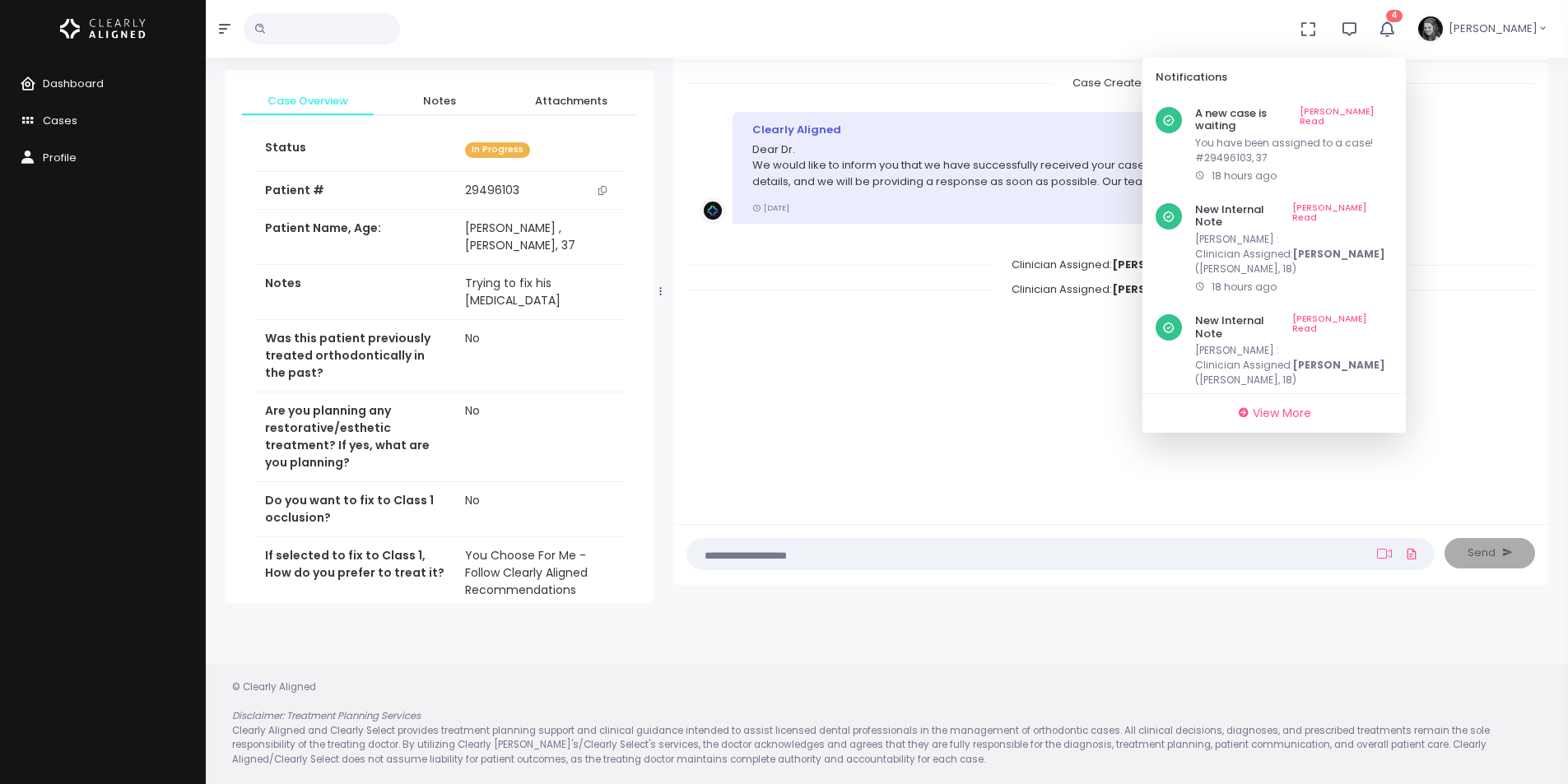
click at [1386, 107] on link "[PERSON_NAME] Read" at bounding box center [1346, 119] width 93 height 25
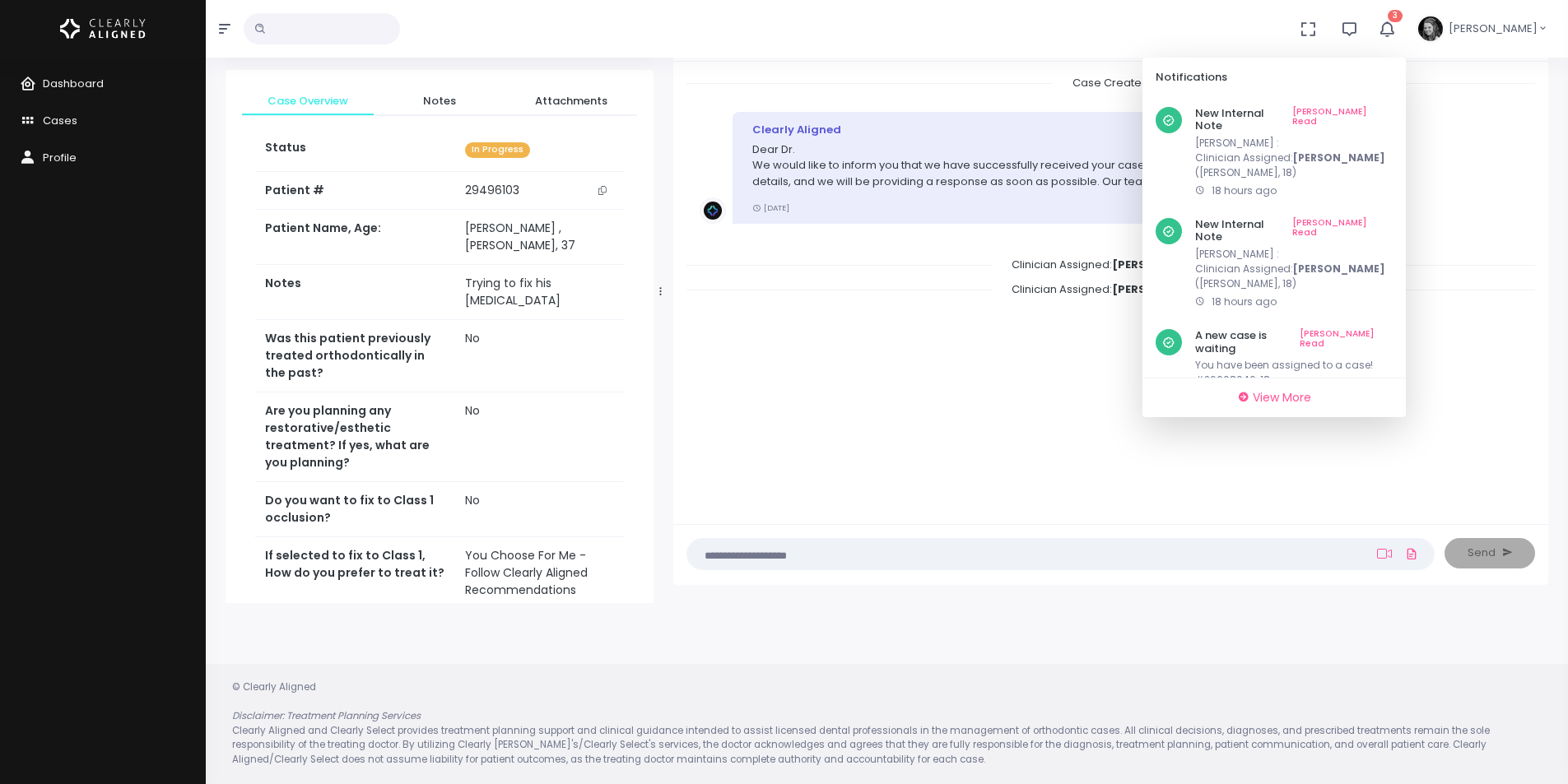
click at [1386, 107] on link "[PERSON_NAME] Read" at bounding box center [1342, 119] width 101 height 25
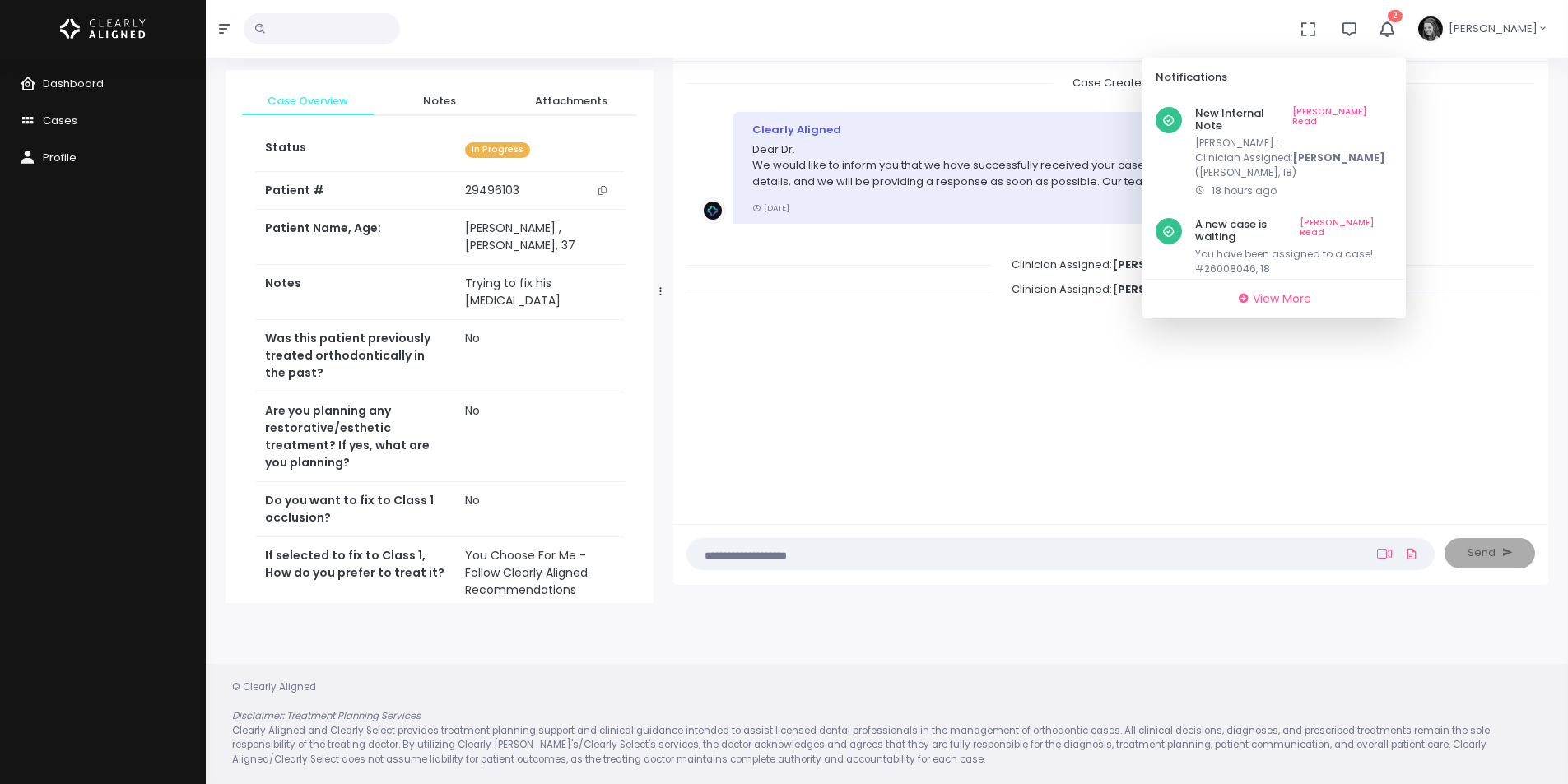
click at [1386, 107] on link "[PERSON_NAME] Read" at bounding box center [1342, 119] width 101 height 25
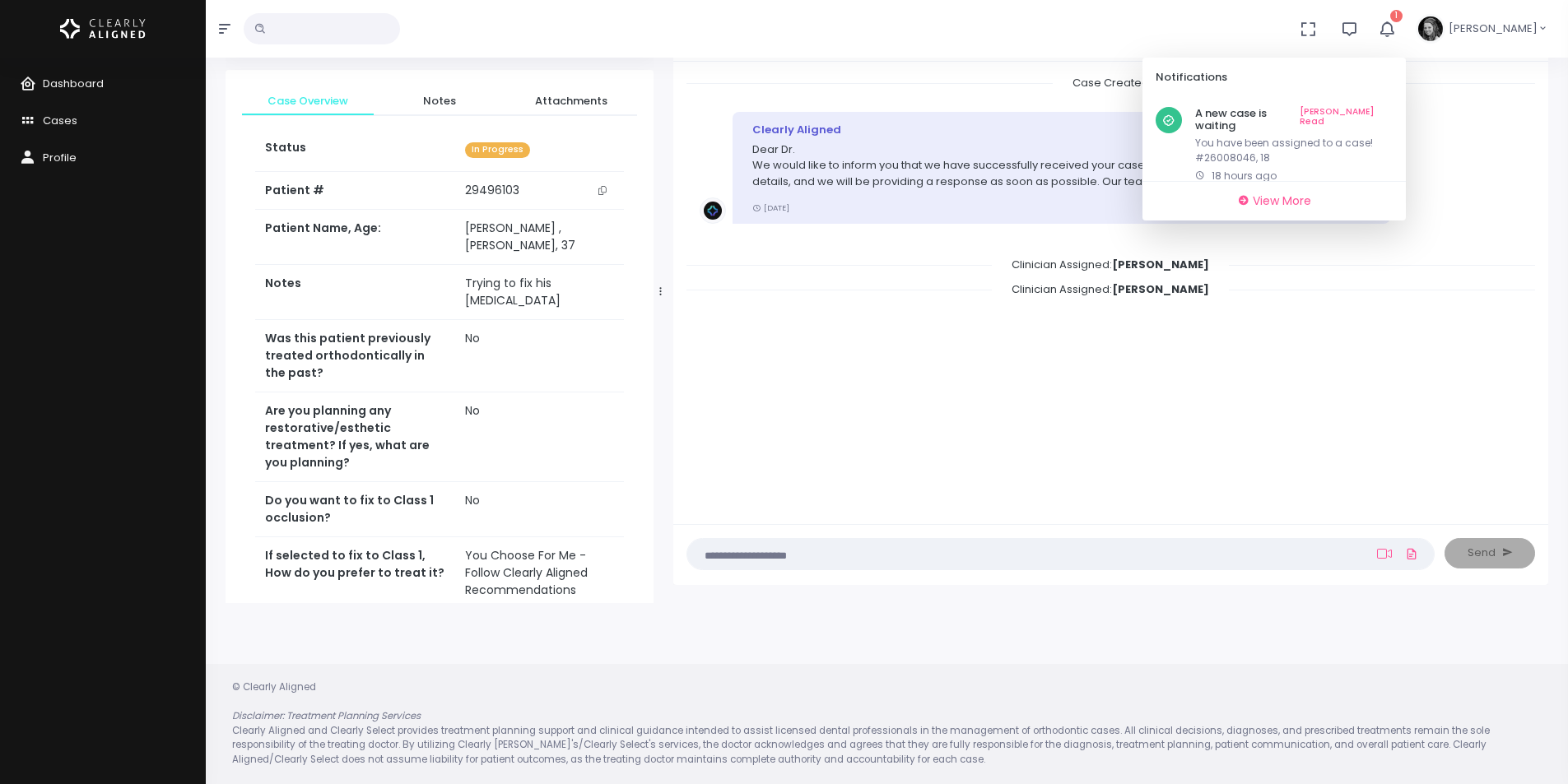
click at [1386, 107] on link "[PERSON_NAME] Read" at bounding box center [1346, 119] width 93 height 25
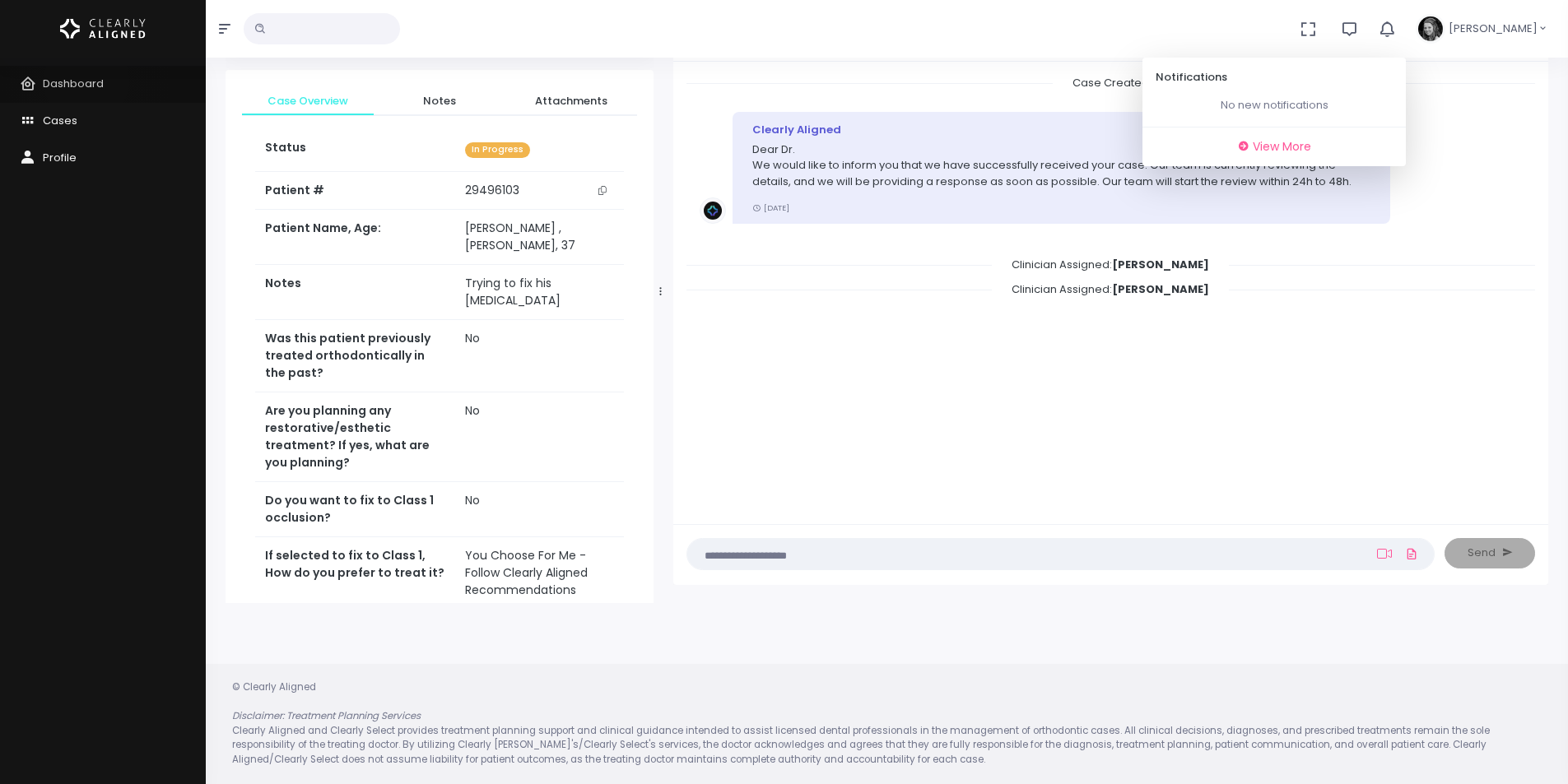
click at [87, 80] on span "Dashboard" at bounding box center [73, 84] width 61 height 16
